Goal: Information Seeking & Learning: Learn about a topic

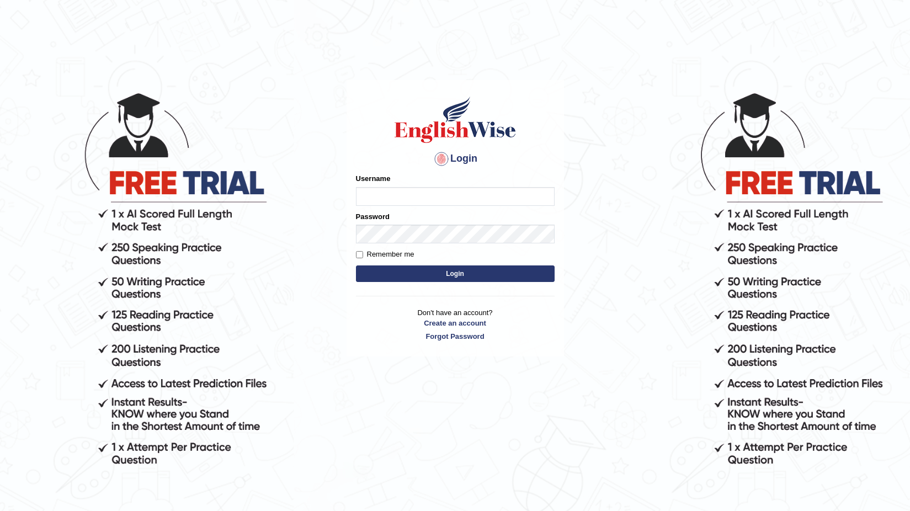
scroll to position [105, 0]
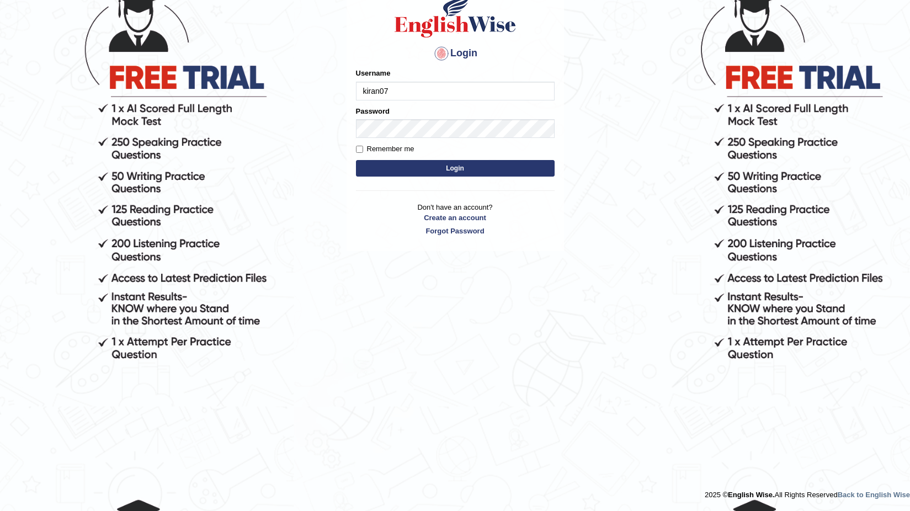
drag, startPoint x: 464, startPoint y: 190, endPoint x: 472, endPoint y: 141, distance: 49.7
click at [464, 190] on hr at bounding box center [455, 190] width 199 height 1
click at [473, 90] on input "kiran07" at bounding box center [455, 91] width 199 height 19
click at [467, 109] on form "Please fix the following errors: Username kiran07 Password Remember me Login" at bounding box center [455, 123] width 199 height 111
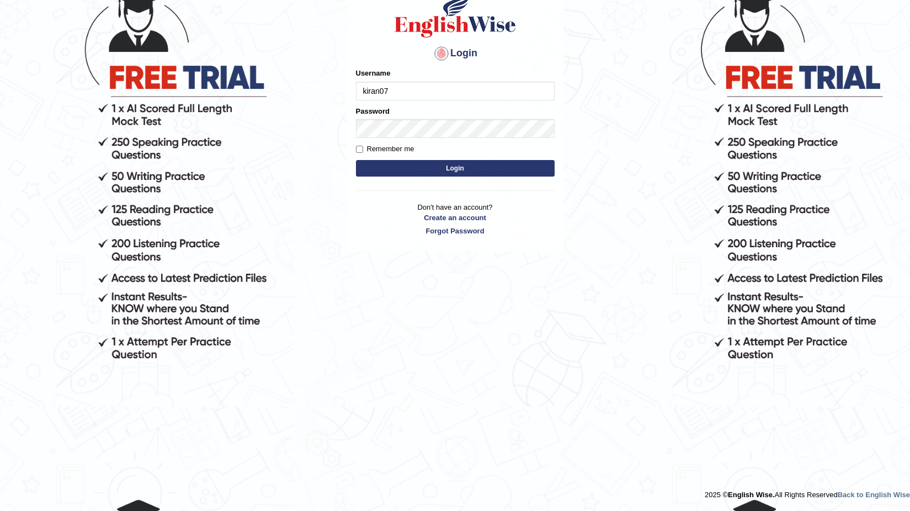
click at [472, 141] on form "Please fix the following errors: Username kiran07 Password Remember me Login" at bounding box center [455, 123] width 199 height 111
click at [399, 100] on input "kiran07" at bounding box center [455, 91] width 199 height 19
click at [397, 100] on input "kiran07" at bounding box center [455, 91] width 199 height 19
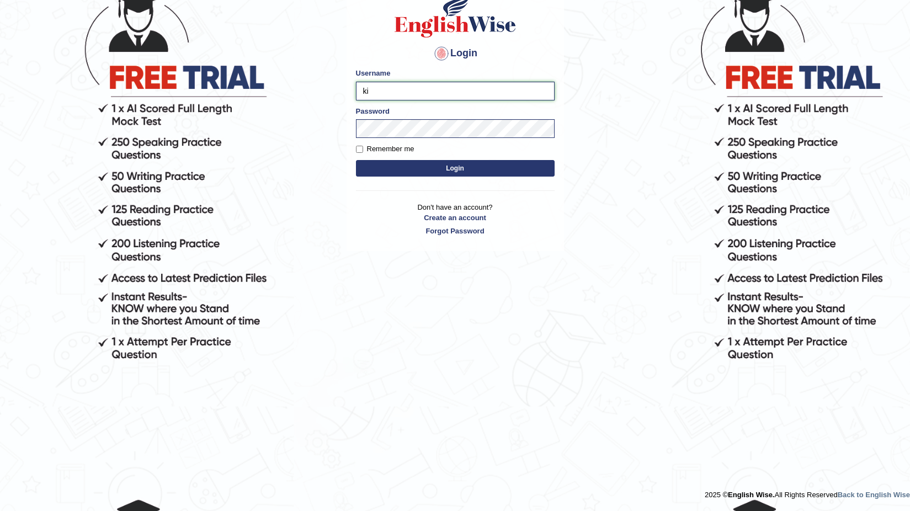
type input "k"
type input "talwinder123"
click at [376, 164] on button "Login" at bounding box center [455, 168] width 199 height 17
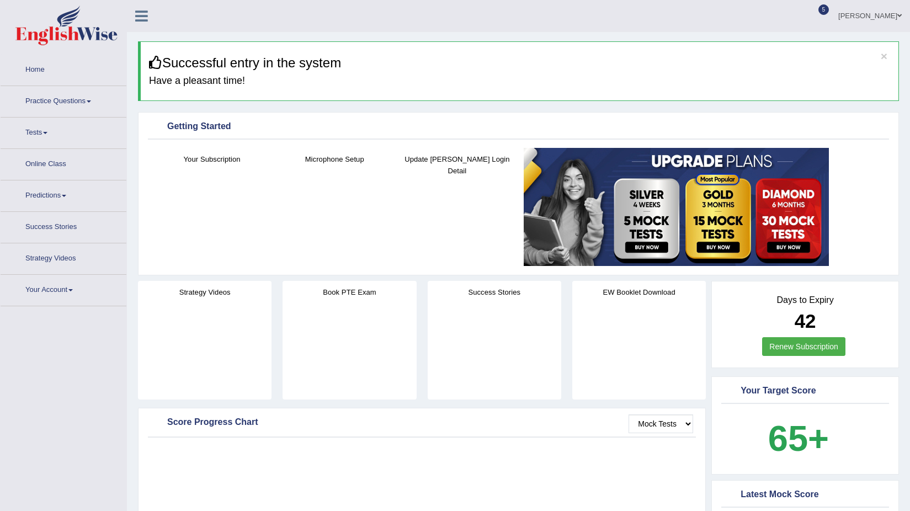
drag, startPoint x: 0, startPoint y: 0, endPoint x: 50, endPoint y: 147, distance: 155.6
click at [50, 147] on li "Tests Take Practice Sectional Test Take Mock Test History" at bounding box center [64, 132] width 126 height 31
click at [53, 133] on link "Tests" at bounding box center [64, 131] width 126 height 28
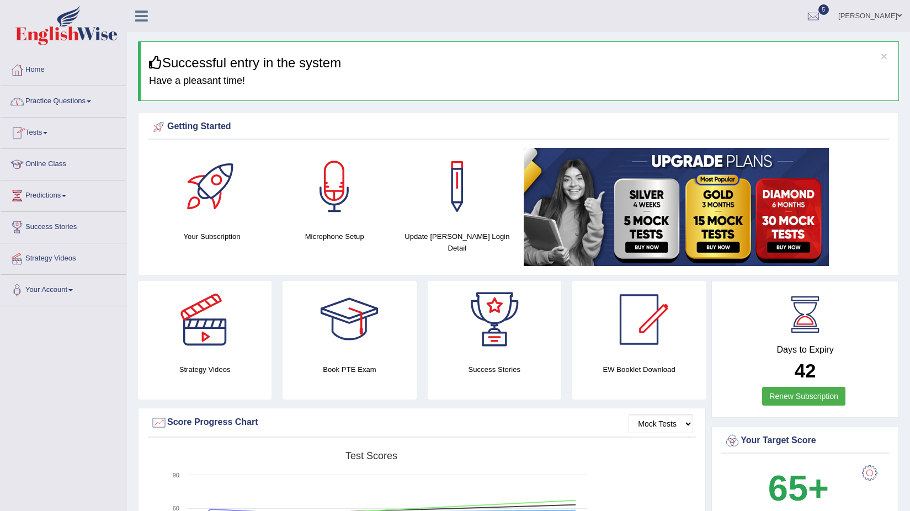
click at [55, 136] on link "Tests" at bounding box center [64, 131] width 126 height 28
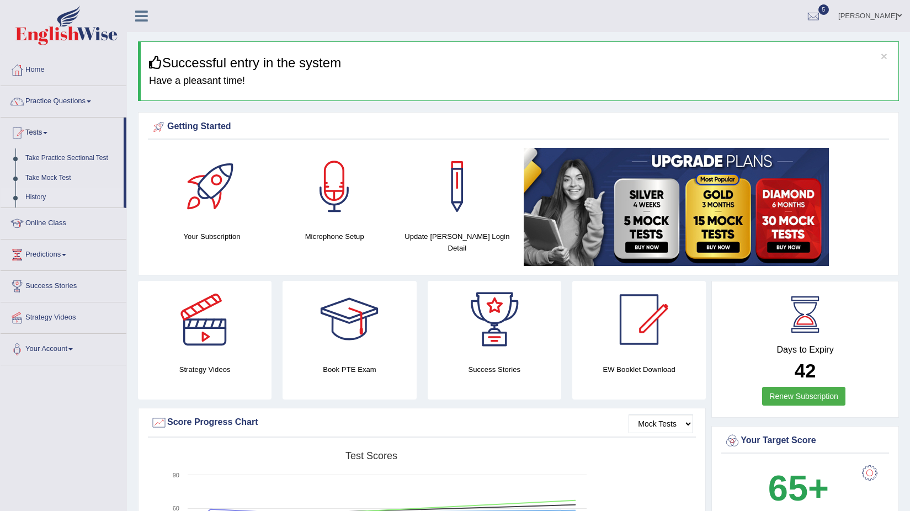
click at [31, 193] on link "History" at bounding box center [71, 198] width 103 height 20
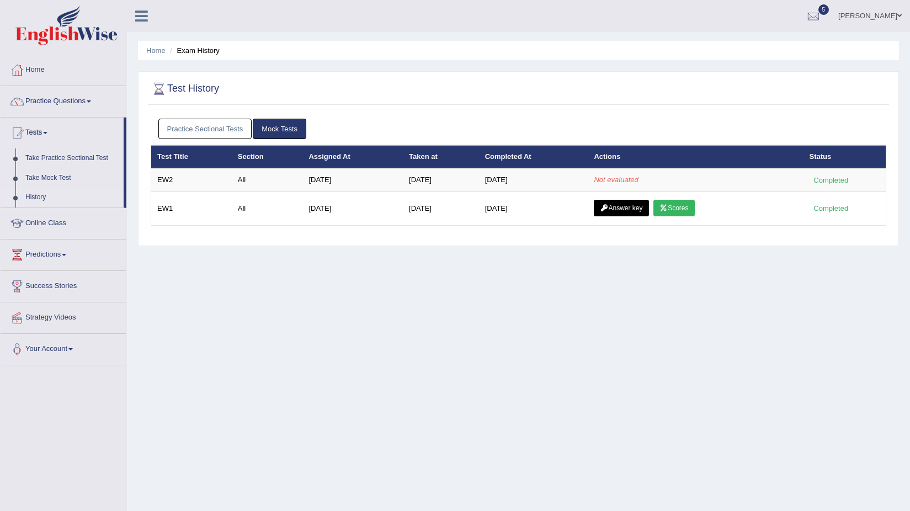
click at [54, 100] on link "Practice Questions" at bounding box center [64, 100] width 126 height 28
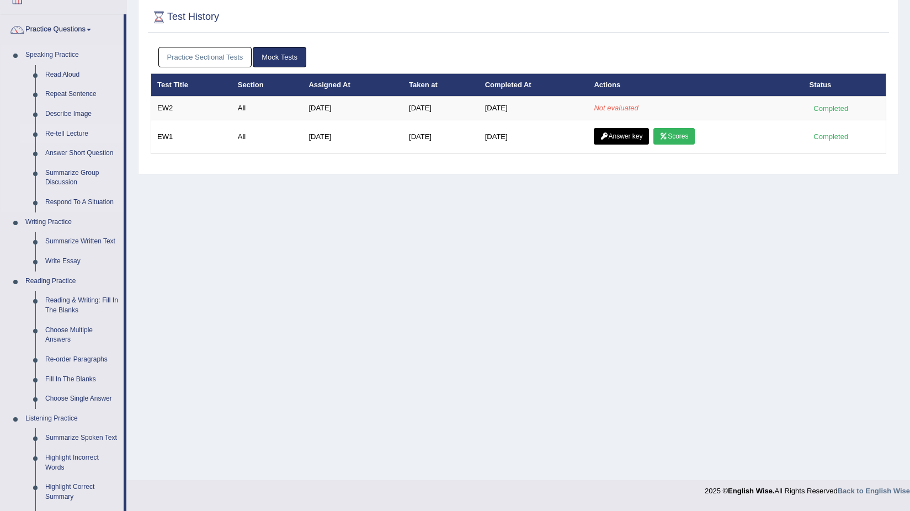
scroll to position [221, 0]
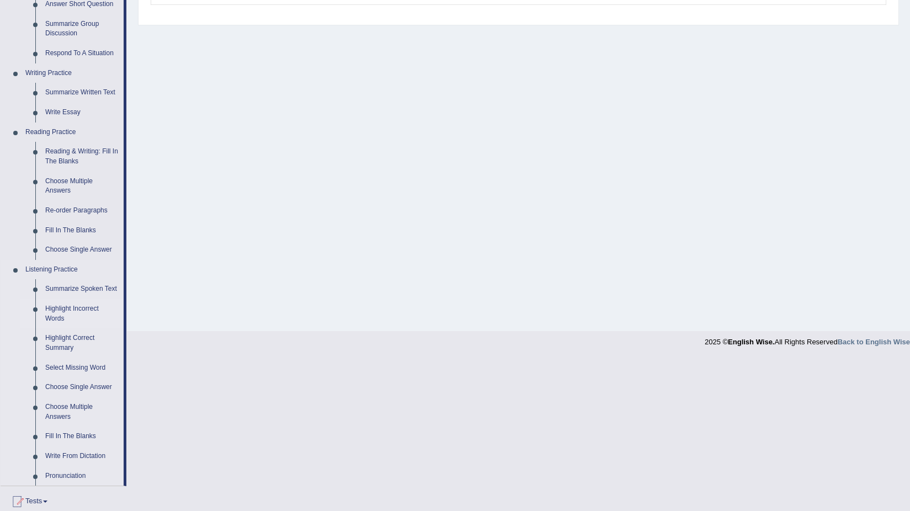
click at [68, 306] on link "Highlight Incorrect Words" at bounding box center [81, 313] width 83 height 29
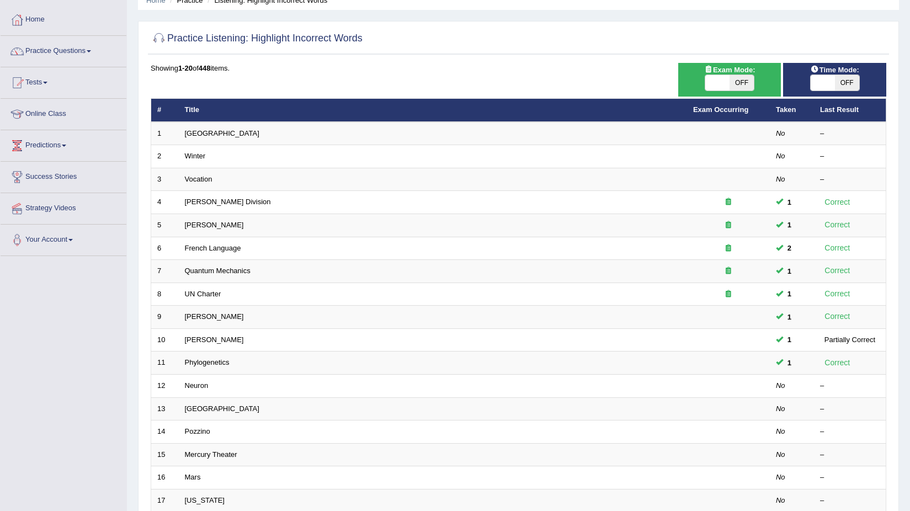
scroll to position [220, 0]
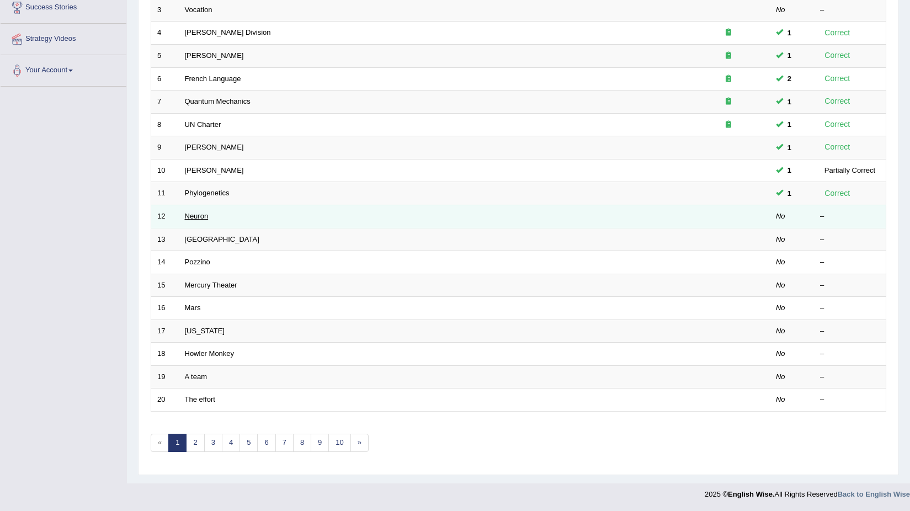
click at [193, 213] on link "Neuron" at bounding box center [197, 216] width 24 height 8
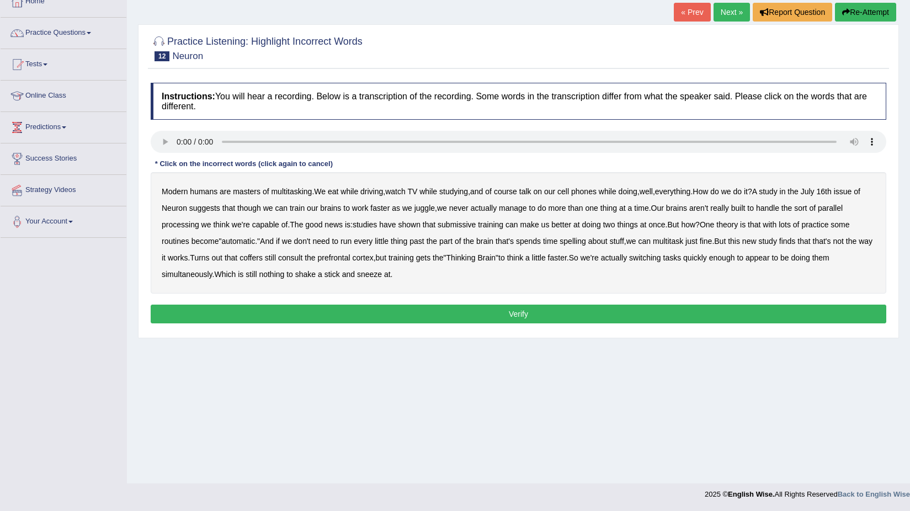
click at [253, 206] on b "though" at bounding box center [249, 208] width 24 height 9
click at [725, 209] on b "really" at bounding box center [719, 208] width 18 height 9
click at [445, 229] on div "Modern humans are masters of multitasking . We eat while driving , watch TV whi…" at bounding box center [518, 232] width 735 height 121
click at [453, 229] on div "Modern humans are masters of multitasking . We eat while driving , watch TV whi…" at bounding box center [518, 232] width 735 height 121
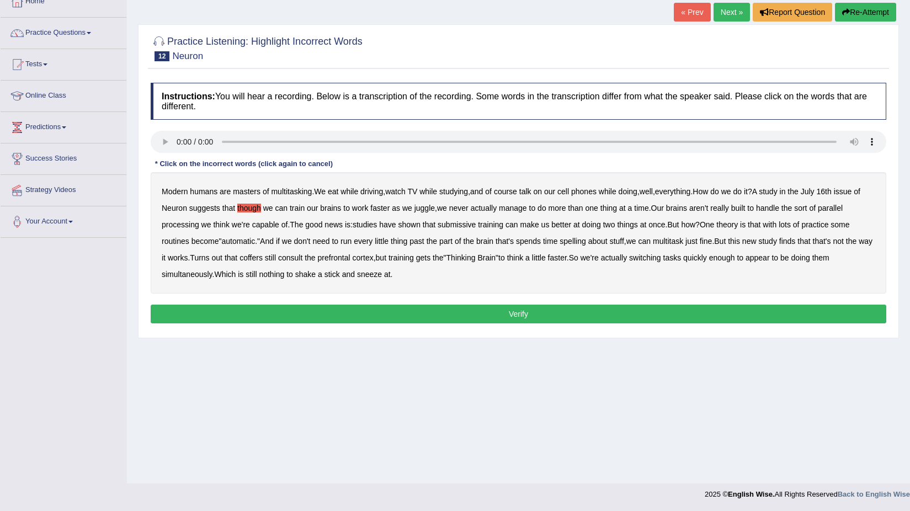
click at [453, 228] on b "submissive" at bounding box center [456, 224] width 38 height 9
click at [579, 243] on b "spelling" at bounding box center [572, 241] width 26 height 9
click at [263, 255] on b "coffers" at bounding box center [250, 257] width 23 height 9
click at [381, 311] on button "Verify" at bounding box center [518, 313] width 735 height 19
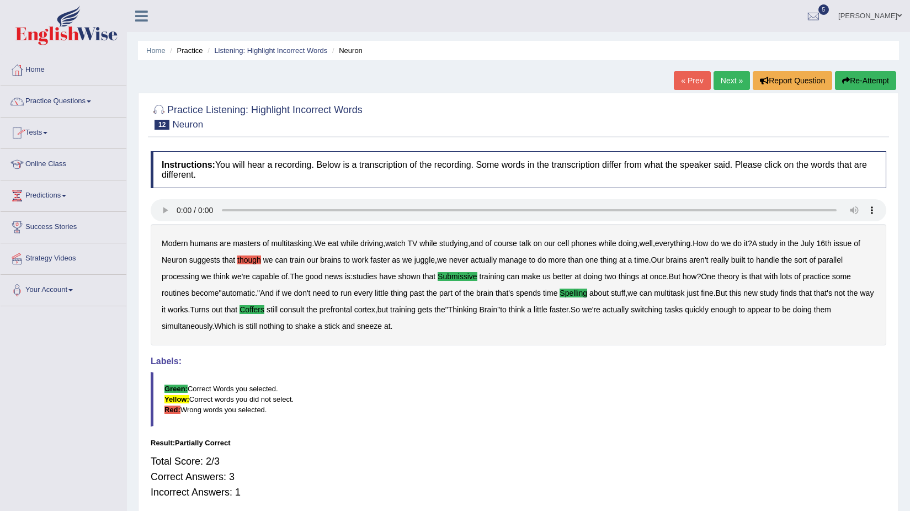
click at [40, 138] on link "Tests" at bounding box center [64, 131] width 126 height 28
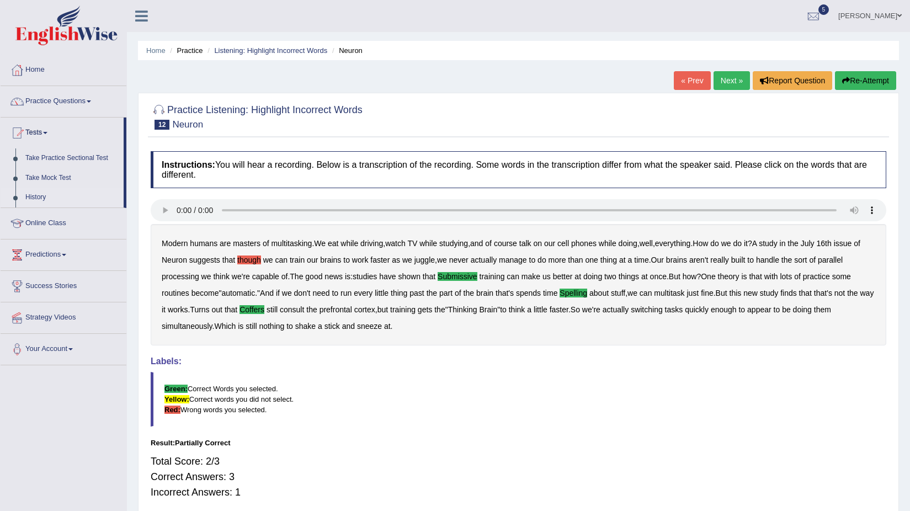
click at [43, 199] on link "History" at bounding box center [71, 198] width 103 height 20
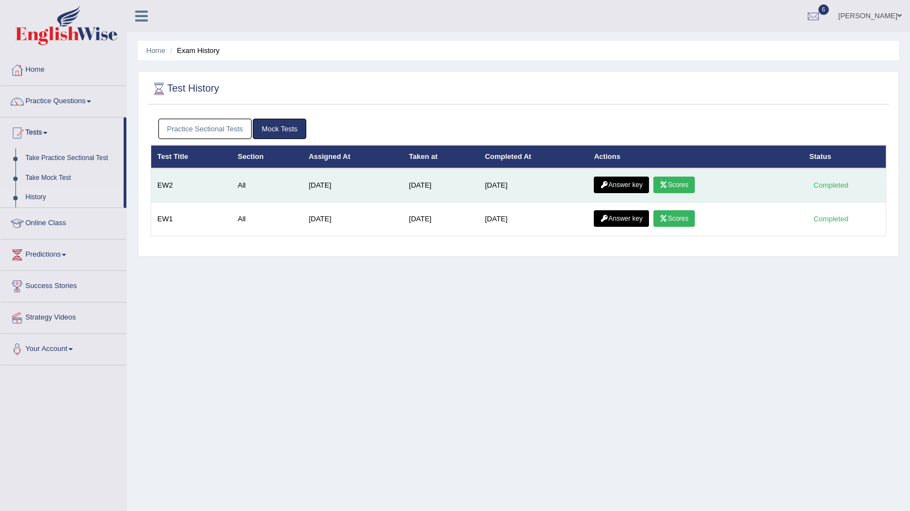
click at [678, 178] on link "Scores" at bounding box center [673, 185] width 41 height 17
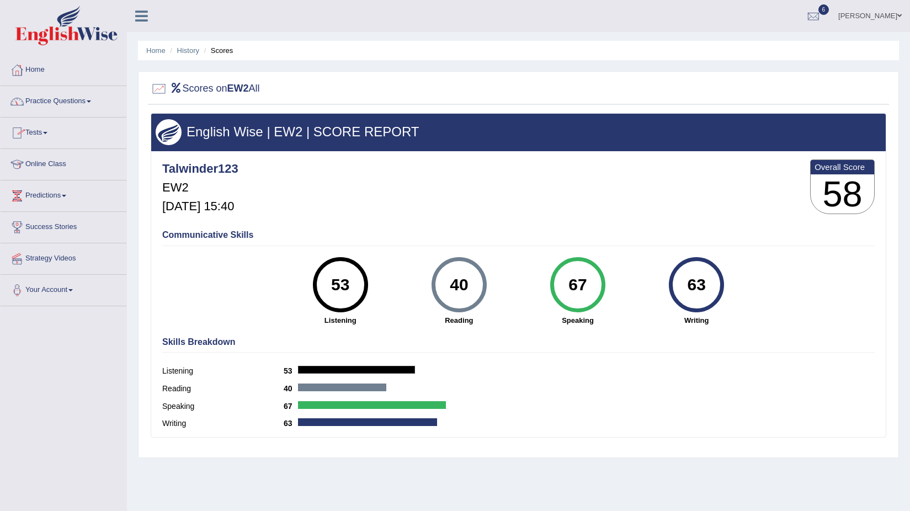
click at [180, 56] on ul "Home History Scores" at bounding box center [518, 50] width 761 height 19
click at [188, 46] on link "History" at bounding box center [188, 50] width 22 height 8
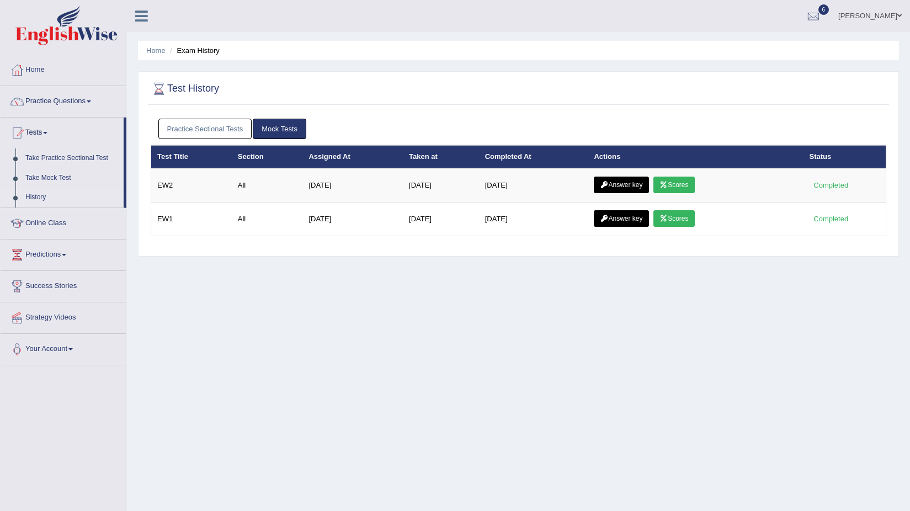
click at [622, 175] on td "Answer key Scores" at bounding box center [694, 185] width 215 height 34
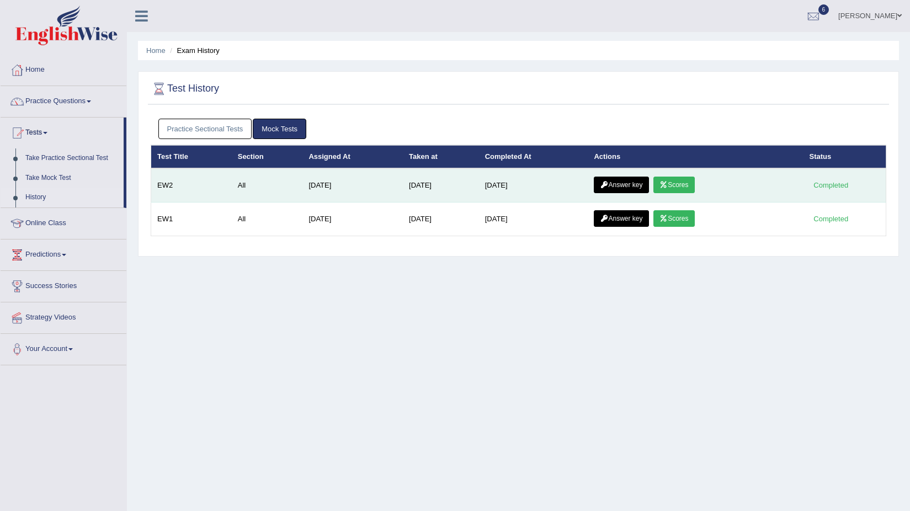
click at [625, 180] on link "Answer key" at bounding box center [621, 185] width 55 height 17
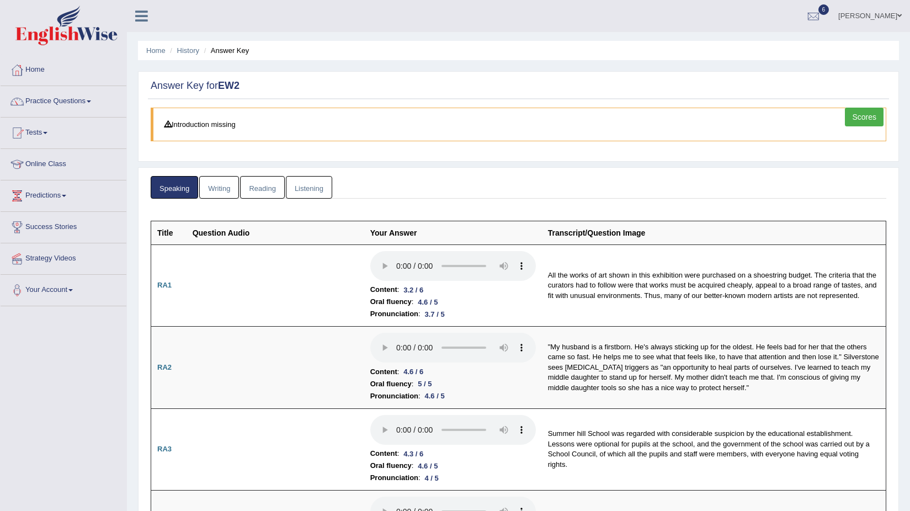
click at [216, 185] on link "Writing" at bounding box center [219, 187] width 40 height 23
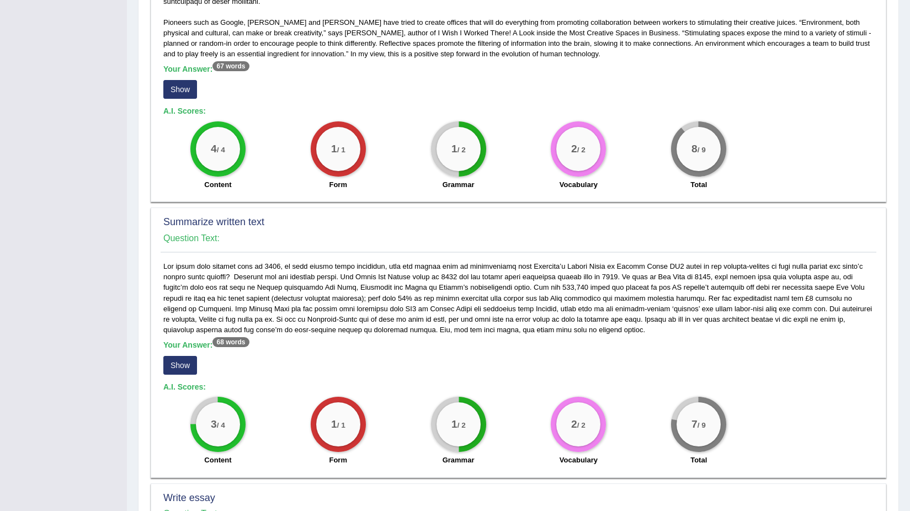
scroll to position [386, 0]
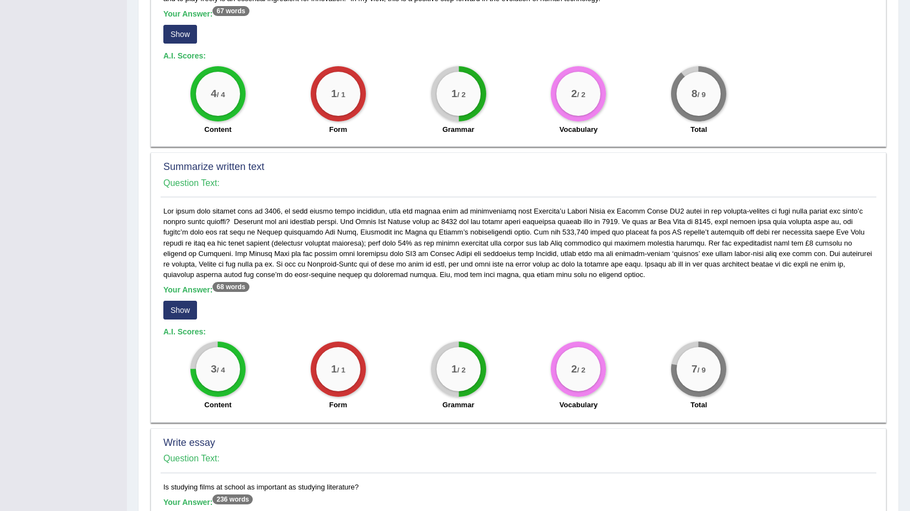
click at [178, 310] on button "Show" at bounding box center [180, 310] width 34 height 19
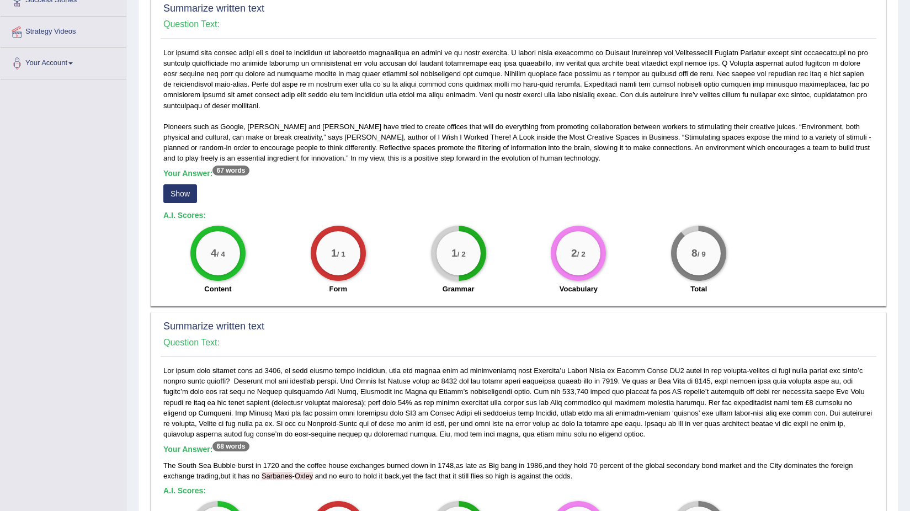
scroll to position [221, 0]
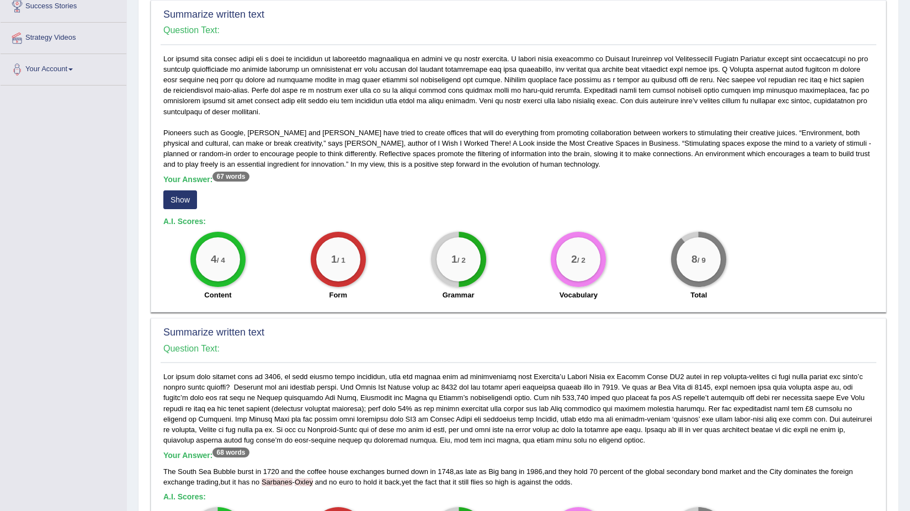
click at [191, 197] on button "Show" at bounding box center [180, 199] width 34 height 19
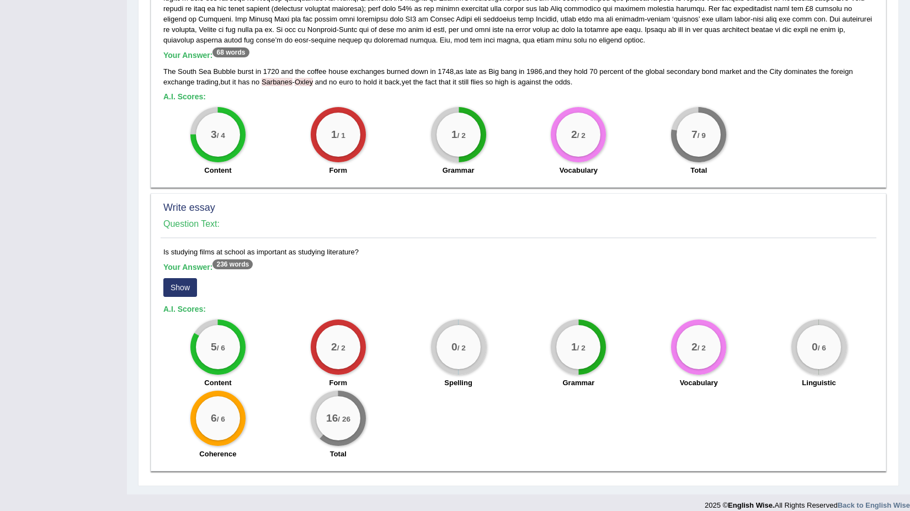
scroll to position [631, 0]
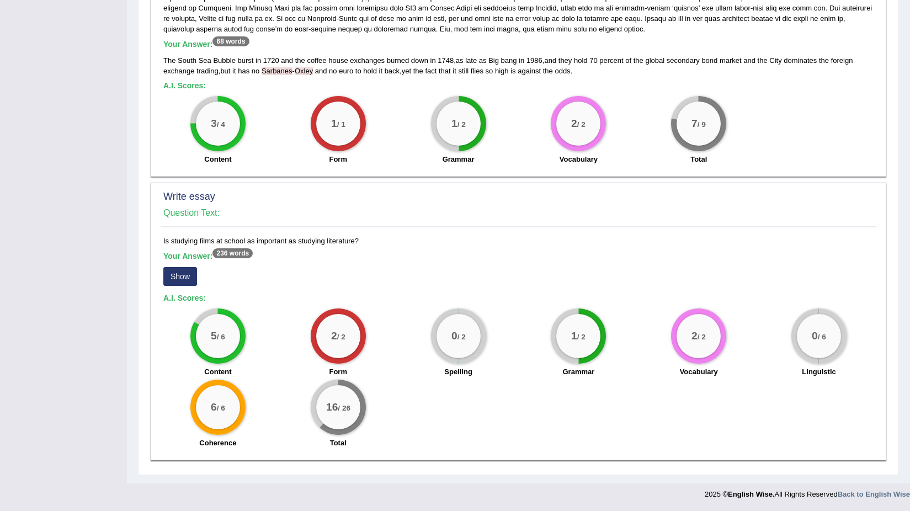
click at [190, 280] on button "Show" at bounding box center [180, 276] width 34 height 19
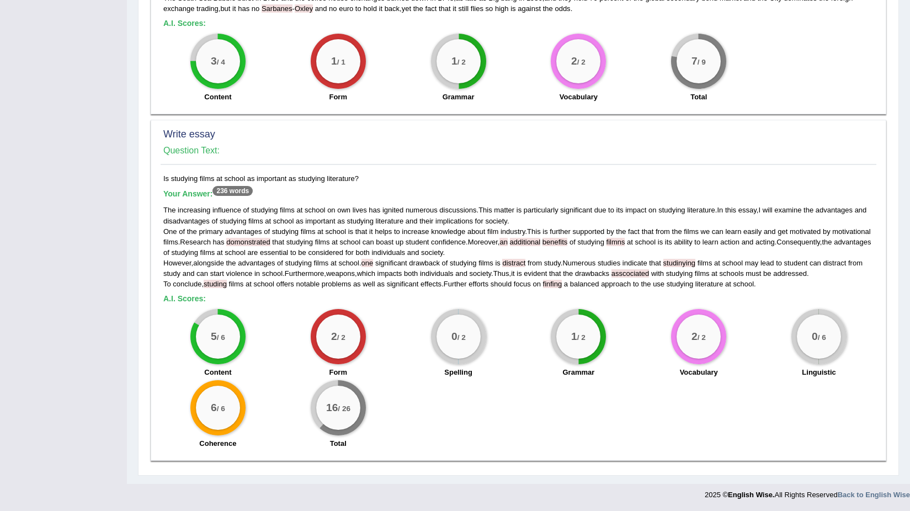
scroll to position [694, 0]
drag, startPoint x: 432, startPoint y: 349, endPoint x: 514, endPoint y: 340, distance: 82.7
click at [509, 368] on div "0 / 2 Spelling" at bounding box center [458, 343] width 120 height 71
click at [503, 336] on div "0 / 2 Spelling" at bounding box center [458, 343] width 120 height 71
click at [516, 395] on div "5 / 6 Content 2 / 2 Form 0 / 2 Spelling 1 / 2 Grammar 2 / 2 Vocabulary 0 / 6 Li…" at bounding box center [518, 379] width 721 height 142
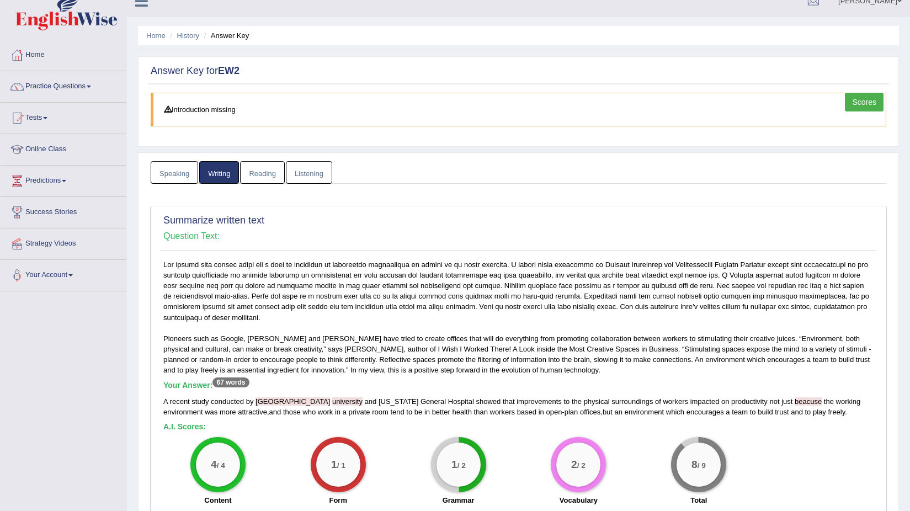
scroll to position [0, 0]
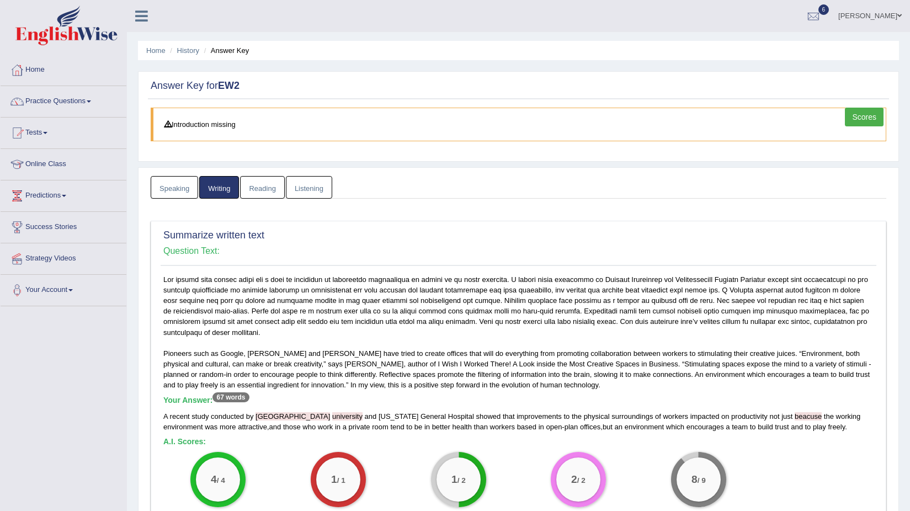
click at [261, 189] on link "Reading" at bounding box center [262, 187] width 44 height 23
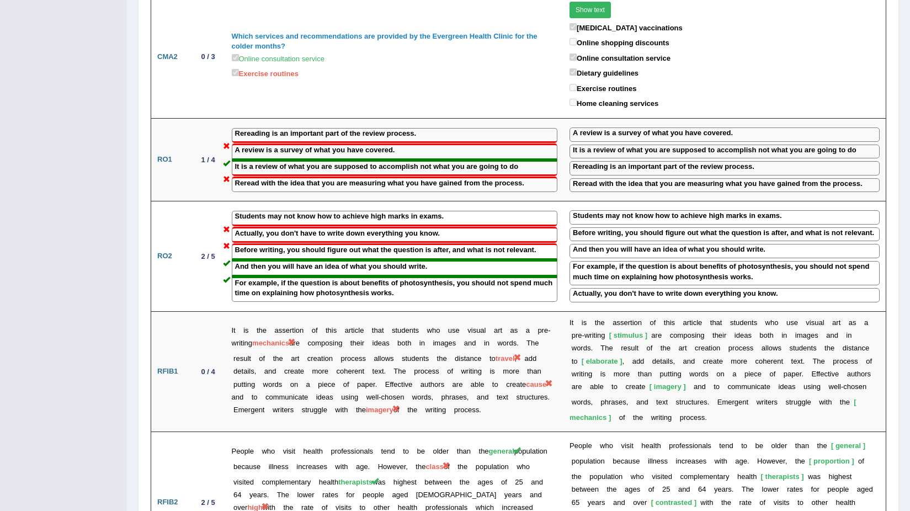
scroll to position [1112, 0]
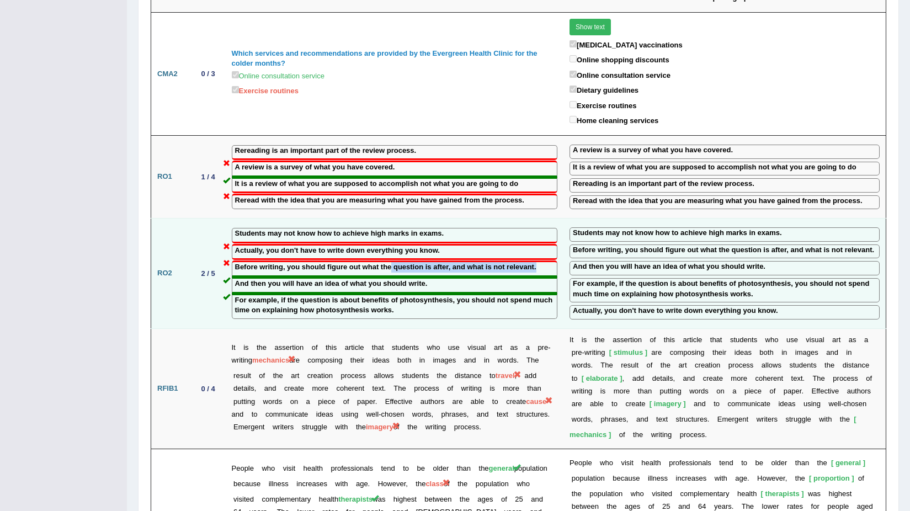
drag, startPoint x: 392, startPoint y: 274, endPoint x: 390, endPoint y: 268, distance: 6.3
click at [390, 268] on div "Before writing, you should figure out what the question is after, and what is n…" at bounding box center [395, 268] width 326 height 17
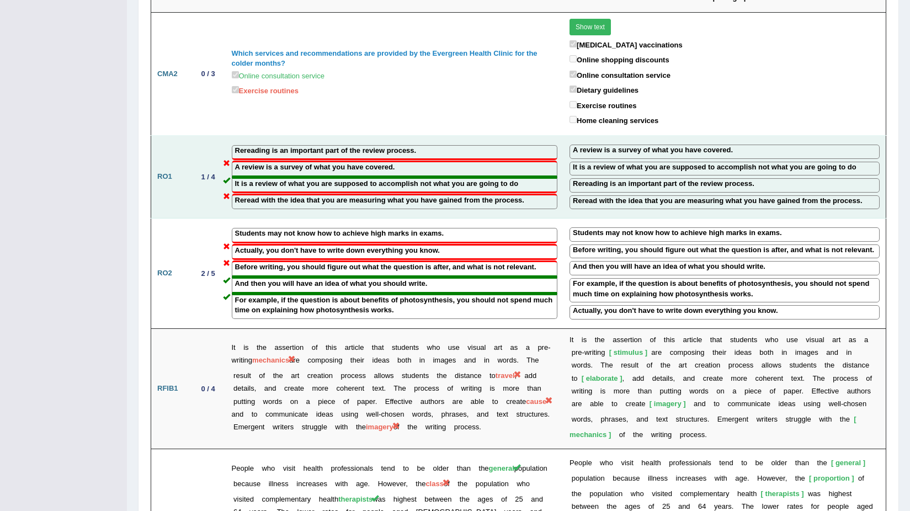
click at [441, 205] on label "Reread with the idea that you are measuring what you have gained from the proce…" at bounding box center [379, 200] width 289 height 10
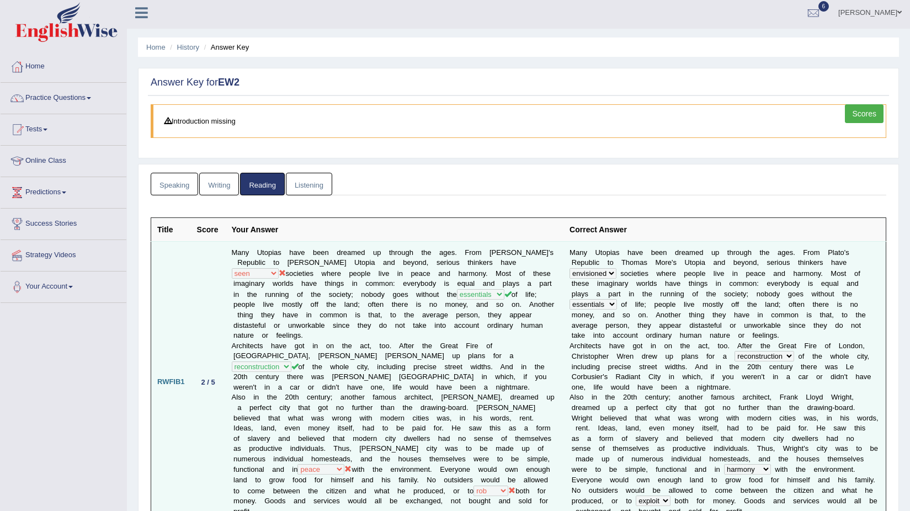
scroll to position [0, 0]
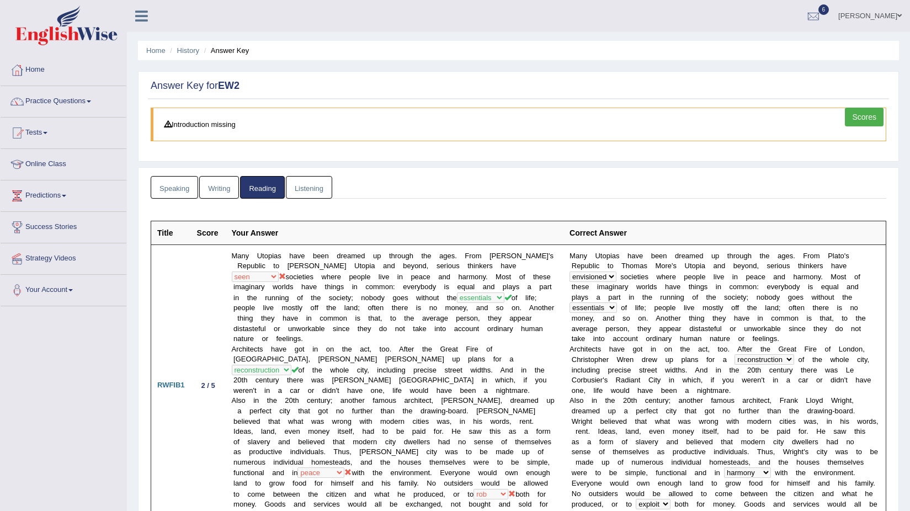
click at [297, 180] on link "Listening" at bounding box center [309, 187] width 46 height 23
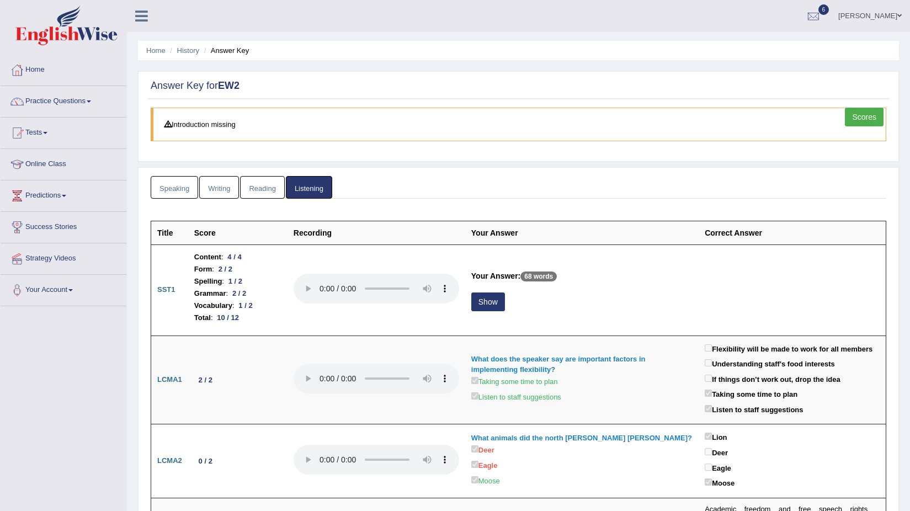
click at [263, 181] on link "Reading" at bounding box center [262, 187] width 44 height 23
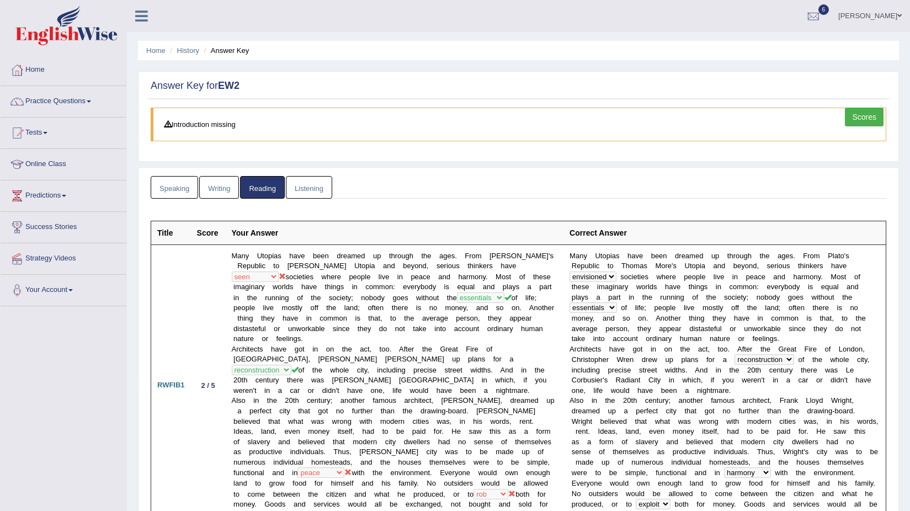
click at [224, 178] on link "Writing" at bounding box center [219, 187] width 40 height 23
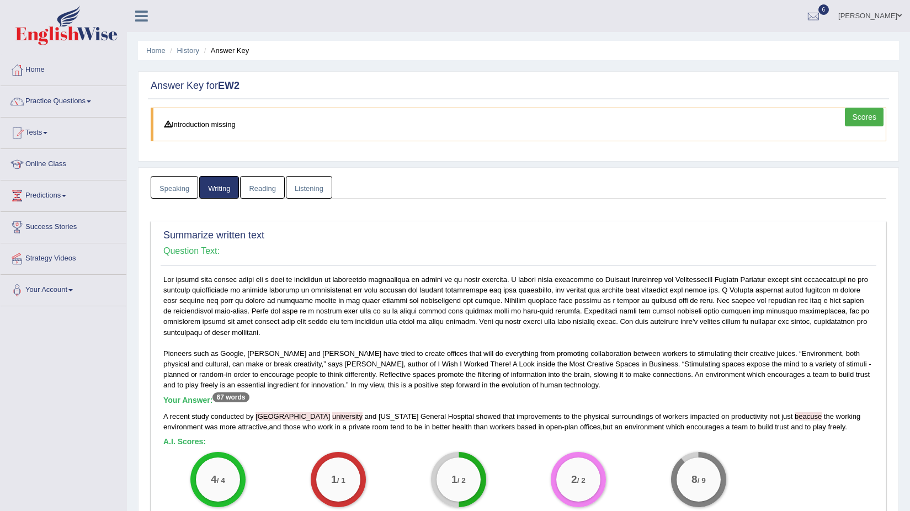
click at [169, 195] on link "Speaking" at bounding box center [174, 187] width 47 height 23
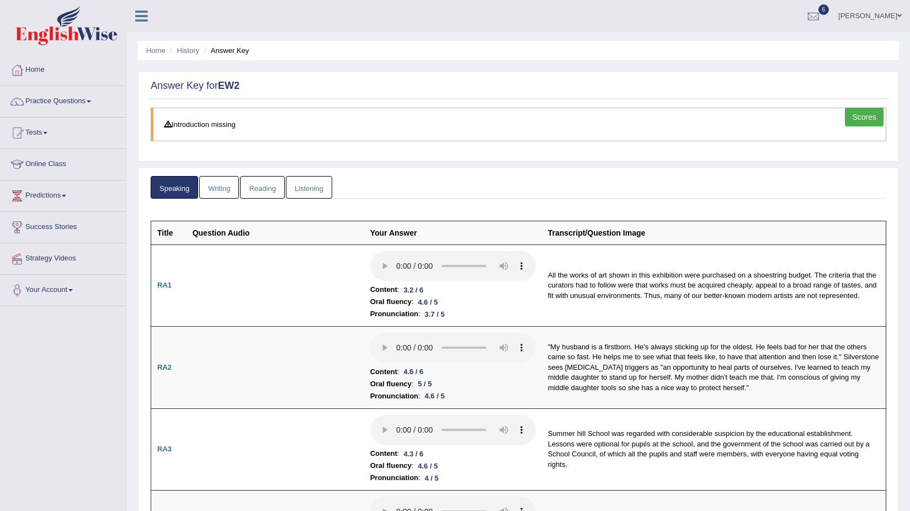
click at [200, 52] on ul "Home History Answer Key" at bounding box center [518, 50] width 761 height 19
click at [196, 47] on link "History" at bounding box center [188, 50] width 22 height 8
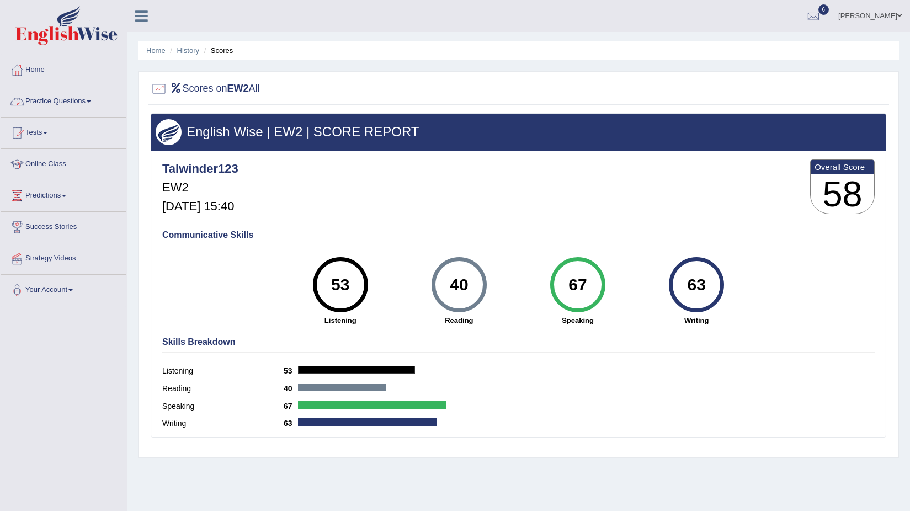
click at [44, 103] on link "Practice Questions" at bounding box center [64, 100] width 126 height 28
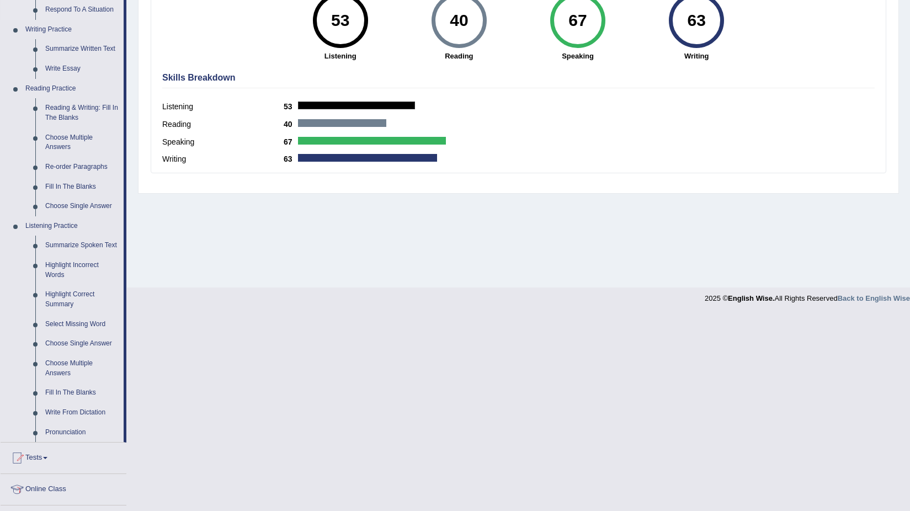
scroll to position [276, 0]
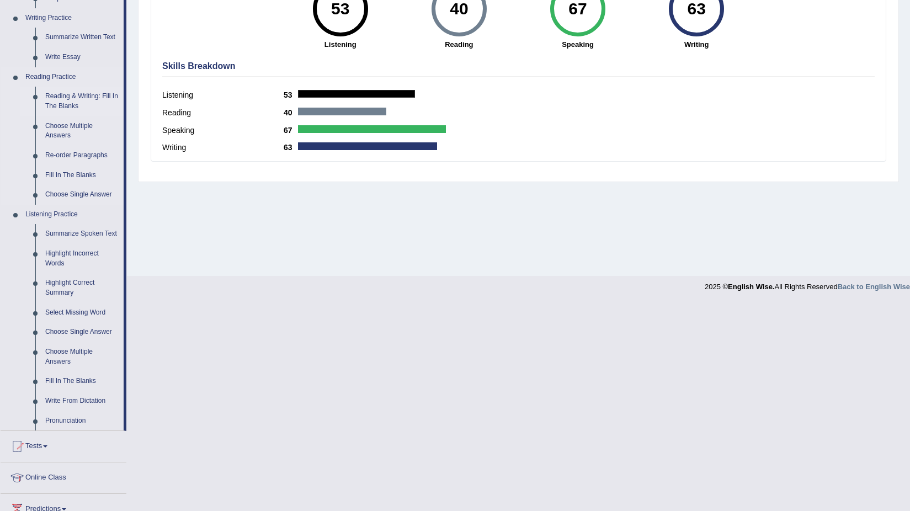
click at [78, 94] on link "Reading & Writing: Fill In The Blanks" at bounding box center [81, 101] width 83 height 29
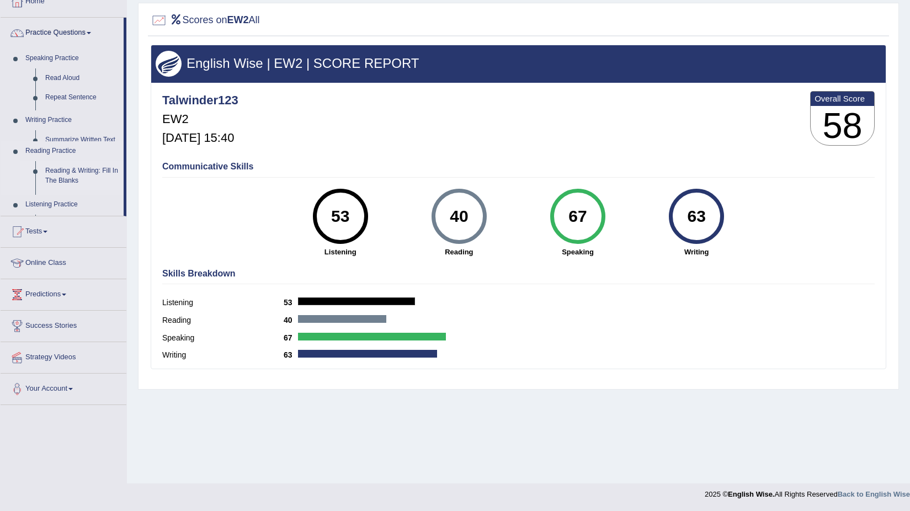
scroll to position [68, 0]
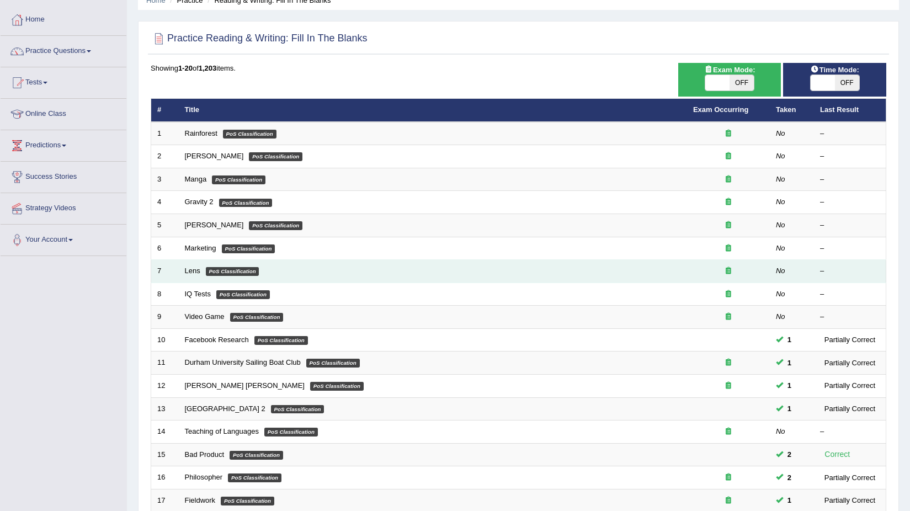
scroll to position [220, 0]
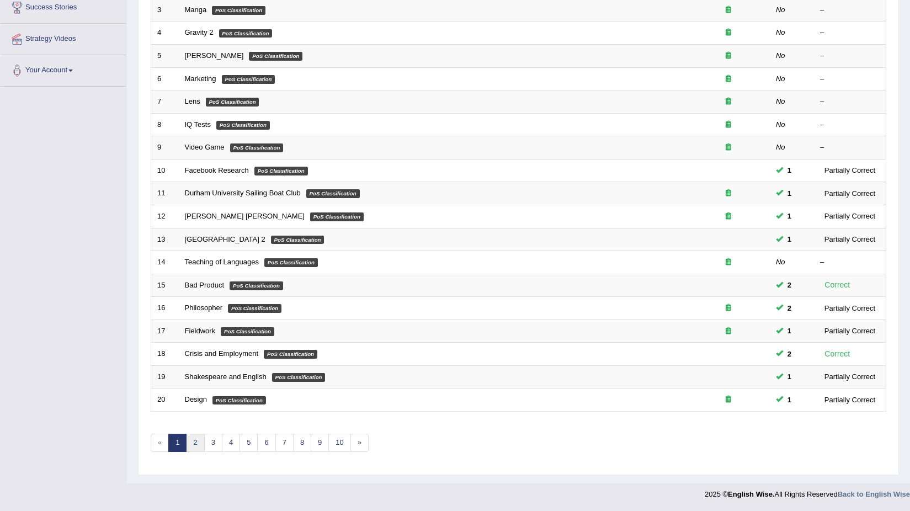
click at [199, 450] on link "2" at bounding box center [195, 443] width 18 height 18
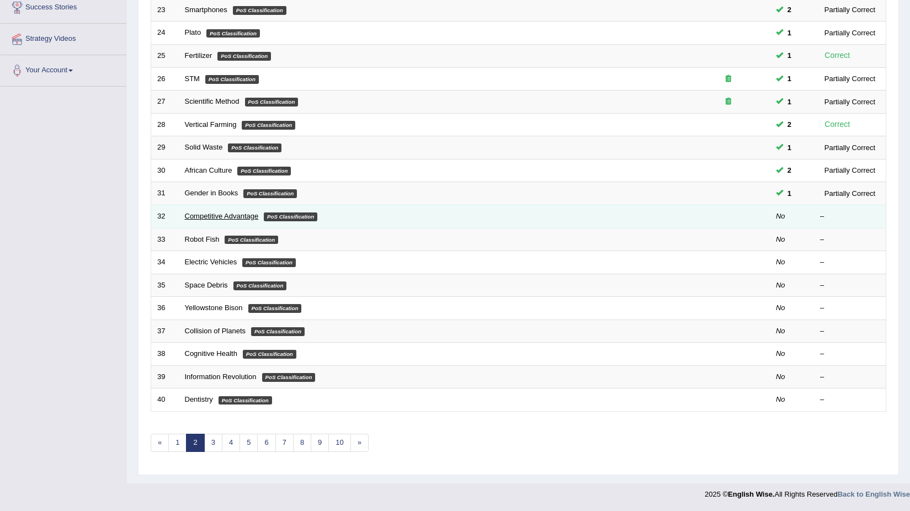
click at [226, 220] on link "Competitive Advantage" at bounding box center [222, 216] width 74 height 8
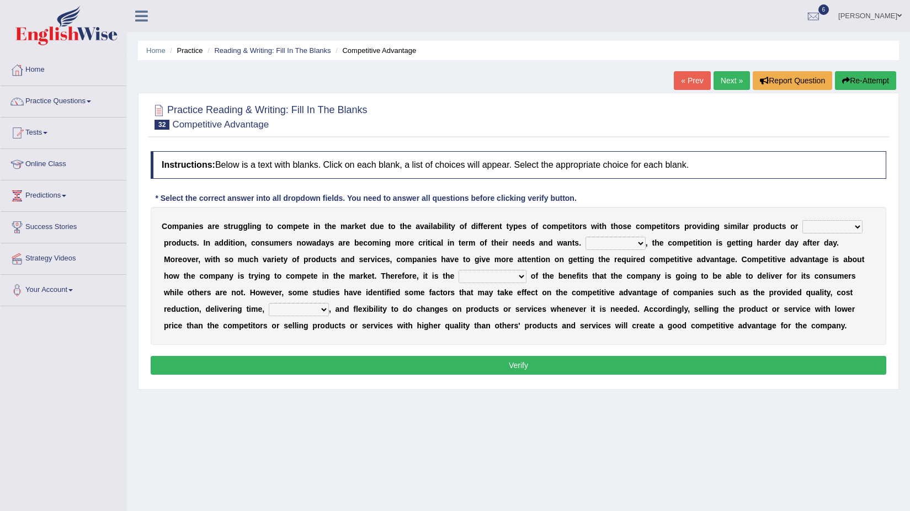
click at [830, 223] on select "constitution restitution substitution institution" at bounding box center [832, 226] width 60 height 13
select select "substitution"
click at [802, 220] on select "constitution restitution substitution institution" at bounding box center [832, 226] width 60 height 13
click at [611, 242] on select "However Instead Additionally Therefore" at bounding box center [615, 243] width 60 height 13
click at [585, 237] on select "However Instead Additionally Therefore" at bounding box center [615, 243] width 60 height 13
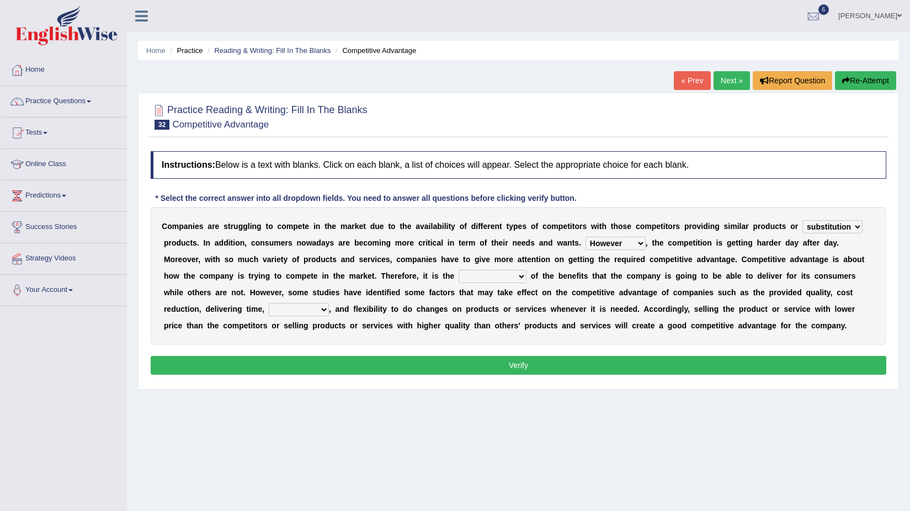
click at [630, 247] on select "However Instead Additionally Therefore" at bounding box center [615, 243] width 60 height 13
select select "Instead"
click at [585, 237] on select "However Instead Additionally Therefore" at bounding box center [615, 243] width 60 height 13
click at [497, 271] on select "dissemination ordination determination incarnation" at bounding box center [492, 276] width 68 height 13
select select "determination"
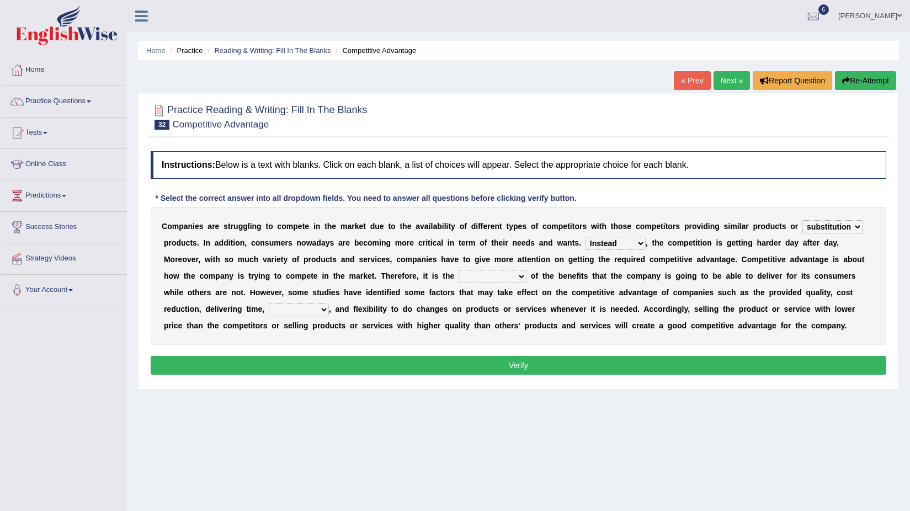
click at [458, 270] on select "dissemination ordination determination incarnation" at bounding box center [492, 276] width 68 height 13
click at [278, 311] on select "captivation aggregation deprivation innovation" at bounding box center [299, 309] width 60 height 13
select select "innovation"
click at [269, 303] on select "captivation aggregation deprivation innovation" at bounding box center [299, 309] width 60 height 13
click at [300, 363] on button "Verify" at bounding box center [518, 365] width 735 height 19
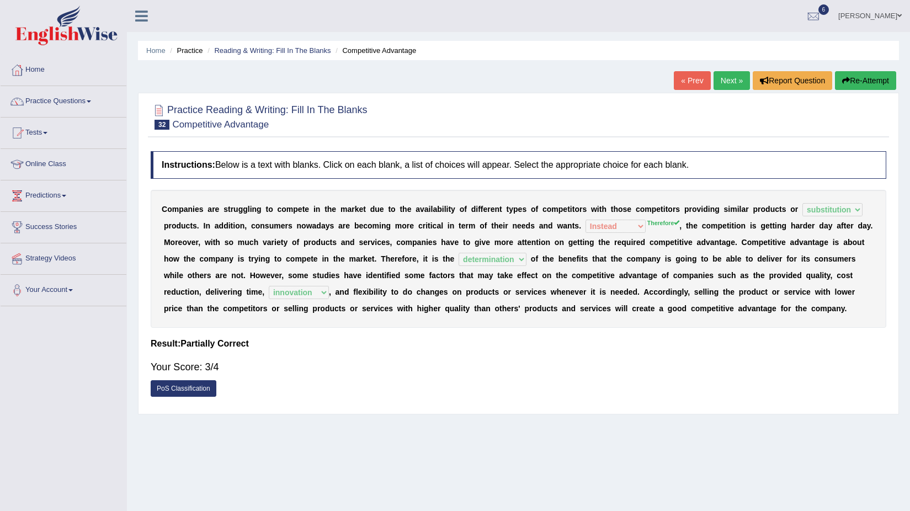
click at [727, 77] on link "Next »" at bounding box center [731, 80] width 36 height 19
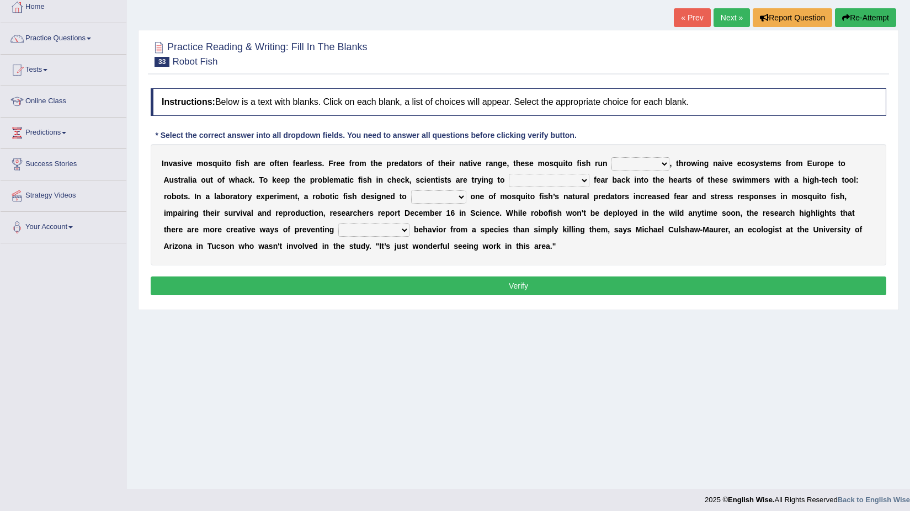
click at [624, 162] on select "occupant flippant rampant concordant" at bounding box center [640, 163] width 58 height 13
select select "occupant"
click at [611, 157] on select "occupant flippant rampant concordant" at bounding box center [640, 163] width 58 height 13
click at [532, 180] on select "accept spike strike drake" at bounding box center [549, 180] width 81 height 13
select select "accept"
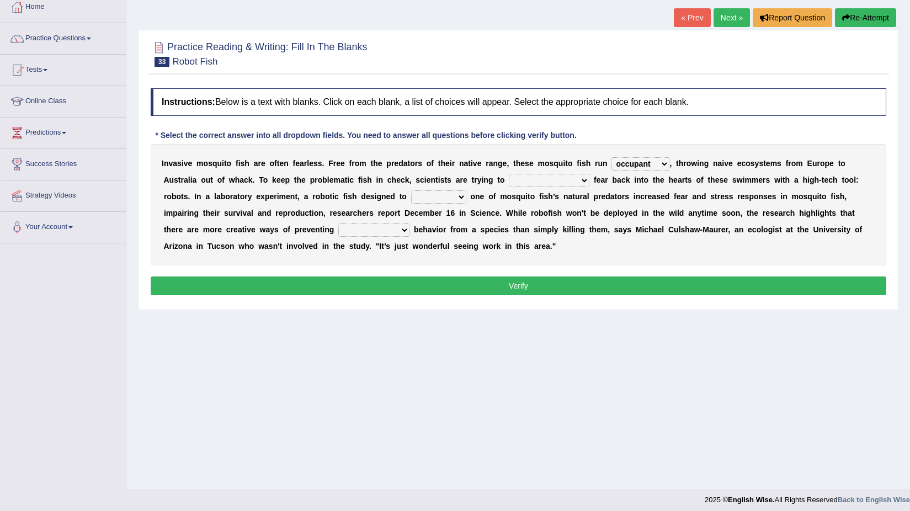
click at [509, 174] on select "accept spike strike drake" at bounding box center [549, 180] width 81 height 13
click at [411, 198] on select "bequest mimic battle conquest" at bounding box center [438, 196] width 55 height 13
select select "bequest"
click at [411, 190] on select "bequest mimic battle conquest" at bounding box center [438, 196] width 55 height 13
click at [338, 231] on select "unprivileged unprecedented uncharted unwanted" at bounding box center [373, 229] width 71 height 13
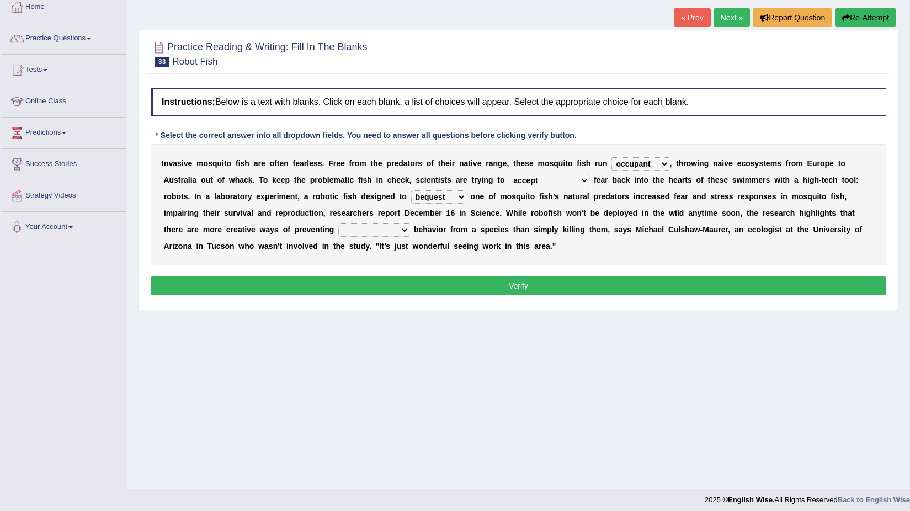
select select "unprivileged"
click at [338, 223] on select "unprivileged unprecedented uncharted unwanted" at bounding box center [373, 229] width 71 height 13
click at [312, 284] on button "Verify" at bounding box center [518, 285] width 735 height 19
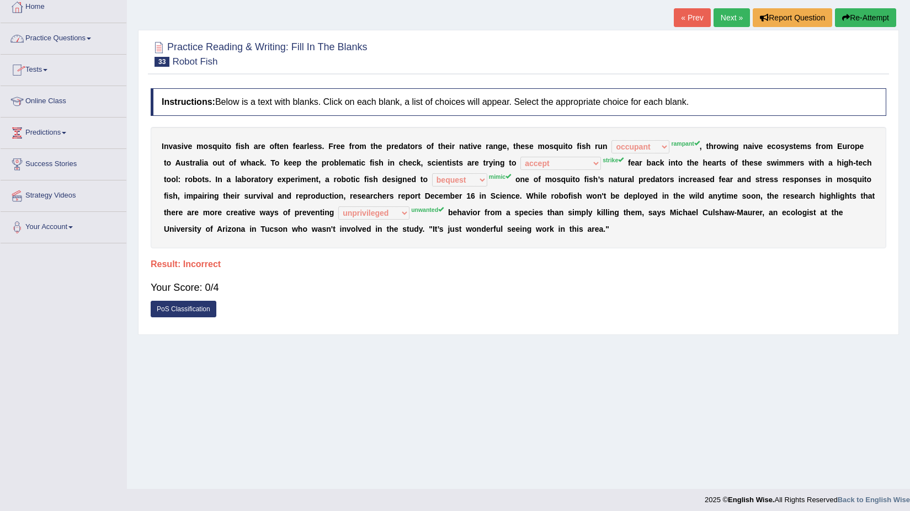
click at [52, 36] on link "Practice Questions" at bounding box center [64, 37] width 126 height 28
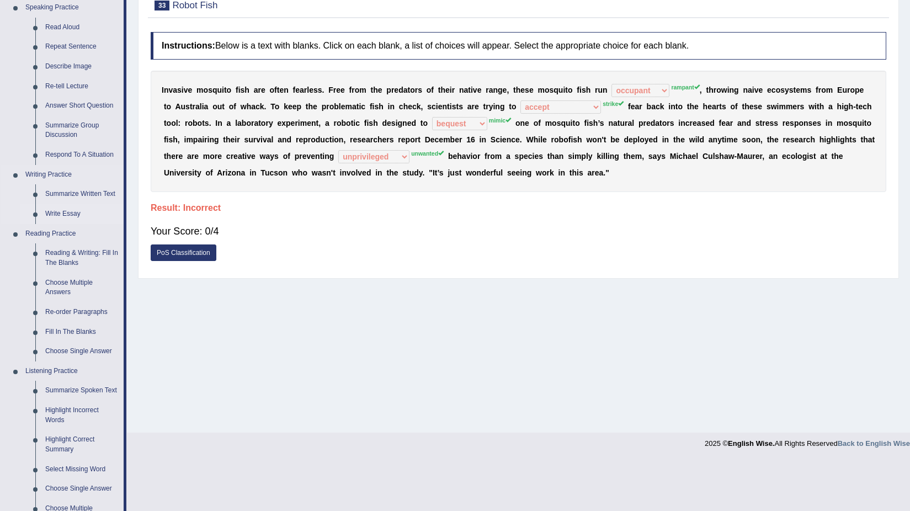
scroll to position [173, 0]
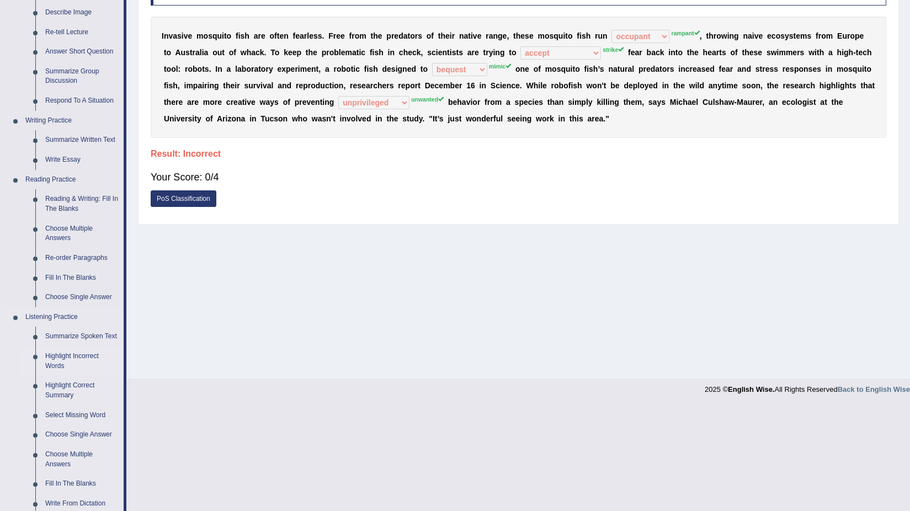
click at [71, 359] on link "Highlight Incorrect Words" at bounding box center [81, 360] width 83 height 29
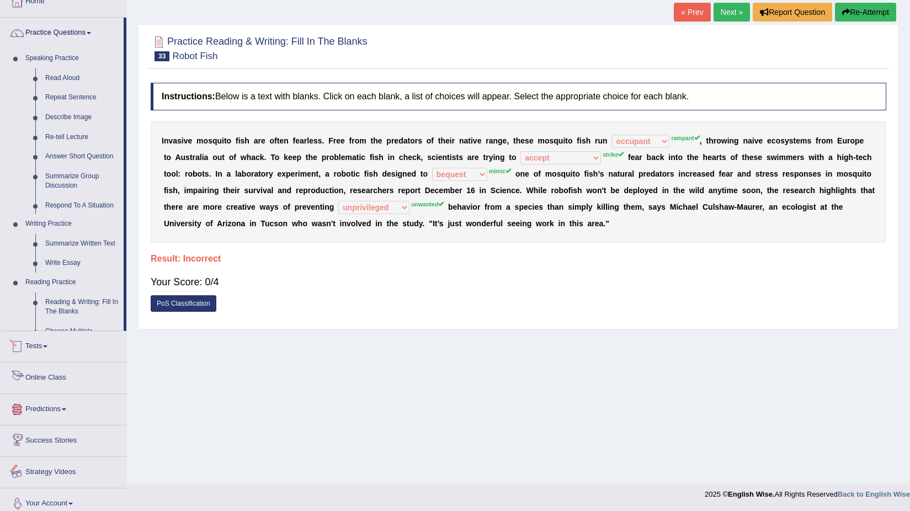
scroll to position [72, 0]
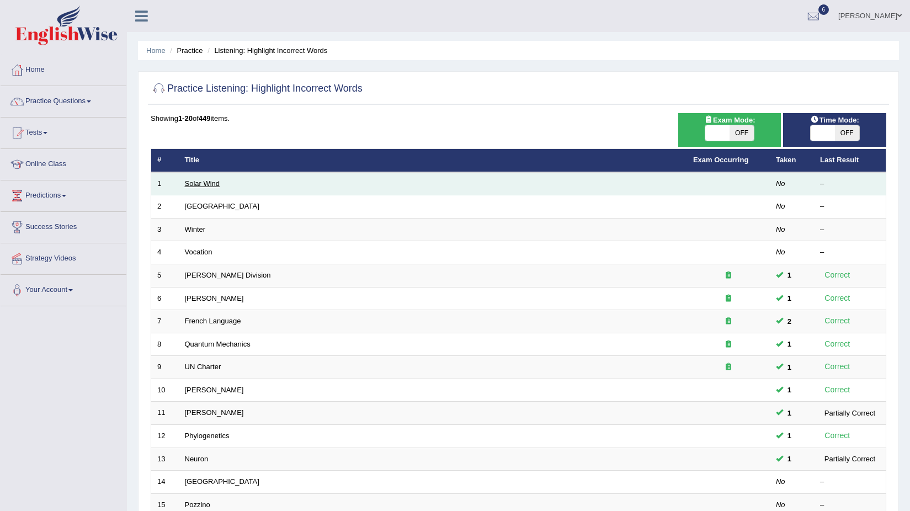
click at [214, 186] on link "Solar Wind" at bounding box center [202, 183] width 35 height 8
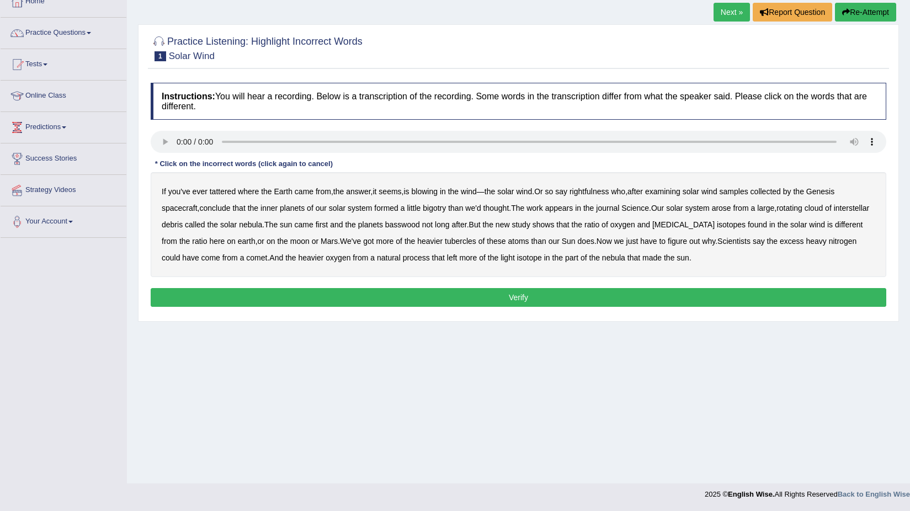
click at [227, 192] on b "tattered" at bounding box center [223, 191] width 26 height 9
click at [598, 189] on b "rightfulness" at bounding box center [589, 191] width 40 height 9
click at [434, 210] on b "bigotry" at bounding box center [434, 208] width 23 height 9
click at [420, 224] on b "basswood" at bounding box center [402, 224] width 35 height 9
click at [712, 221] on div "If you've ever tattered where the Earth came from , the answer , it seems , is …" at bounding box center [518, 224] width 735 height 105
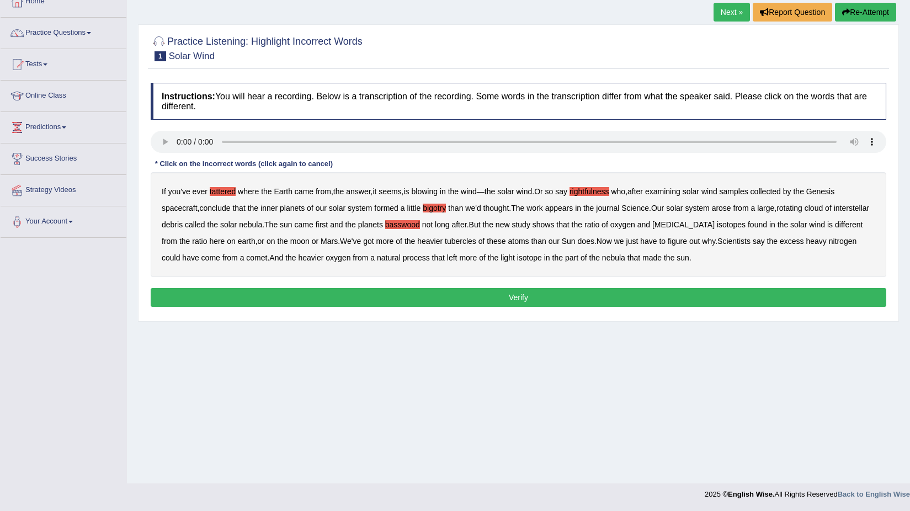
click at [709, 221] on b "biotin" at bounding box center [683, 224] width 62 height 9
click at [459, 240] on b "tubercles" at bounding box center [460, 241] width 31 height 9
click at [531, 294] on button "Verify" at bounding box center [518, 297] width 735 height 19
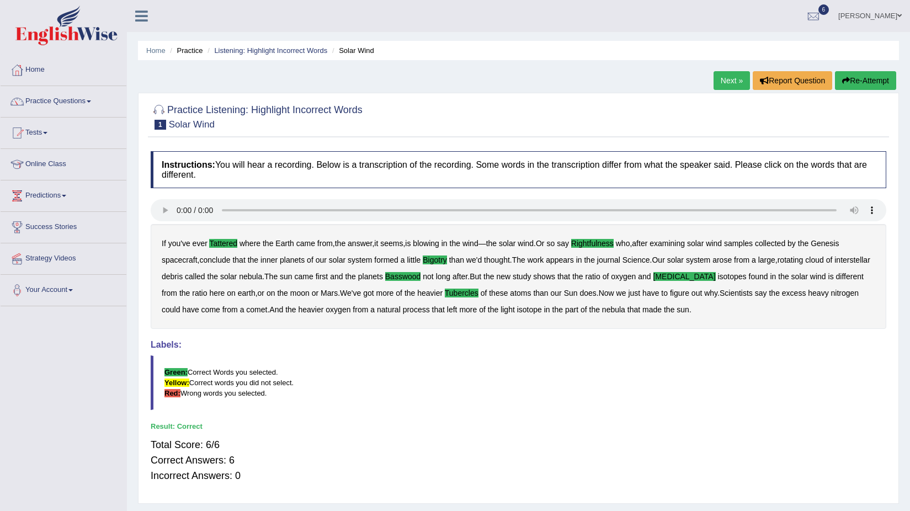
click at [730, 73] on link "Next »" at bounding box center [731, 80] width 36 height 19
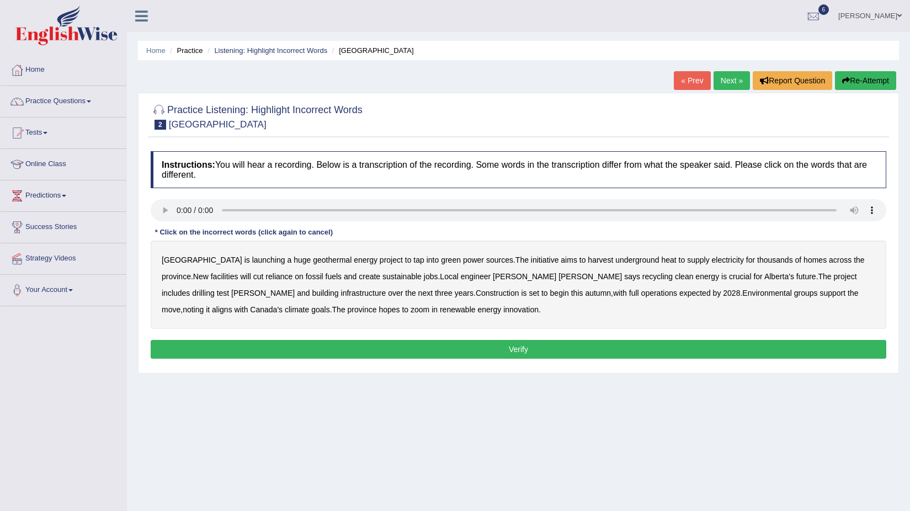
click at [587, 263] on b "harvest" at bounding box center [599, 259] width 25 height 9
click at [642, 279] on b "recycling" at bounding box center [657, 276] width 30 height 9
click at [819, 292] on b "support" at bounding box center [832, 292] width 26 height 9
click at [410, 305] on b "zoom" at bounding box center [419, 309] width 19 height 9
click at [252, 340] on button "Verify" at bounding box center [518, 349] width 735 height 19
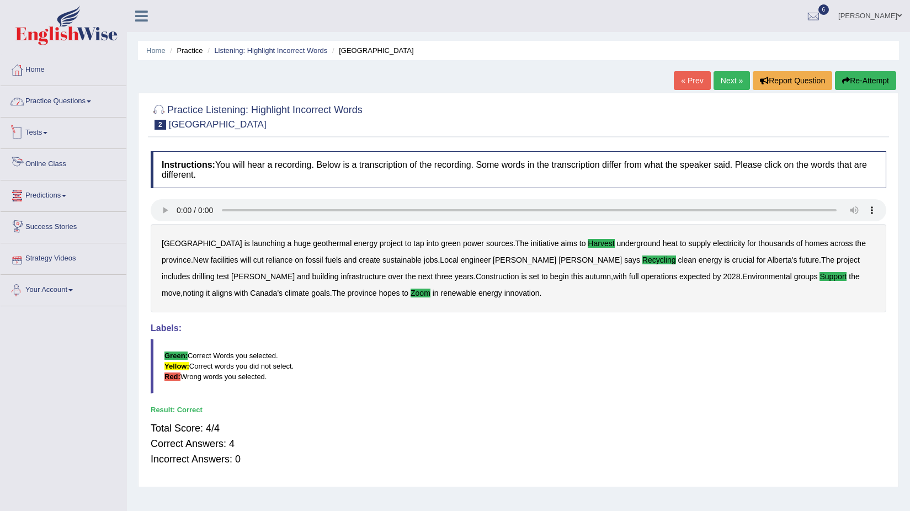
click at [65, 101] on link "Practice Questions" at bounding box center [64, 100] width 126 height 28
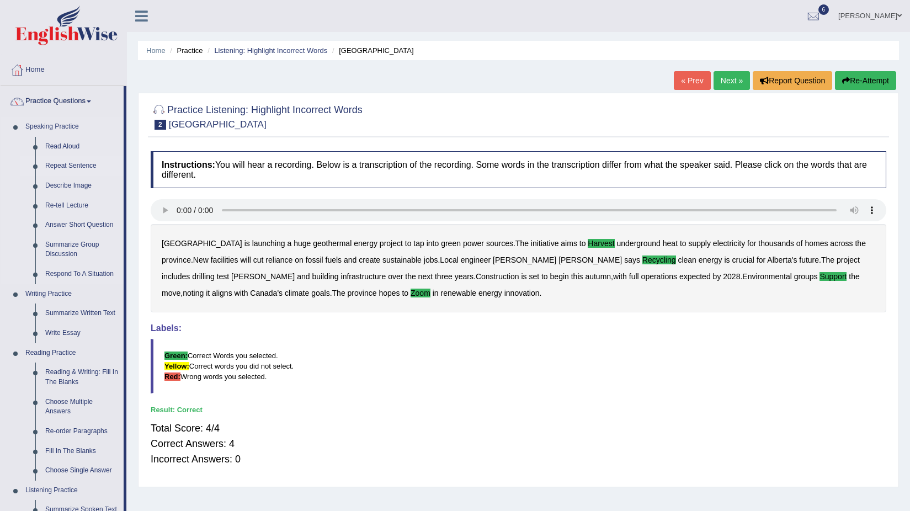
click at [87, 161] on link "Repeat Sentence" at bounding box center [81, 166] width 83 height 20
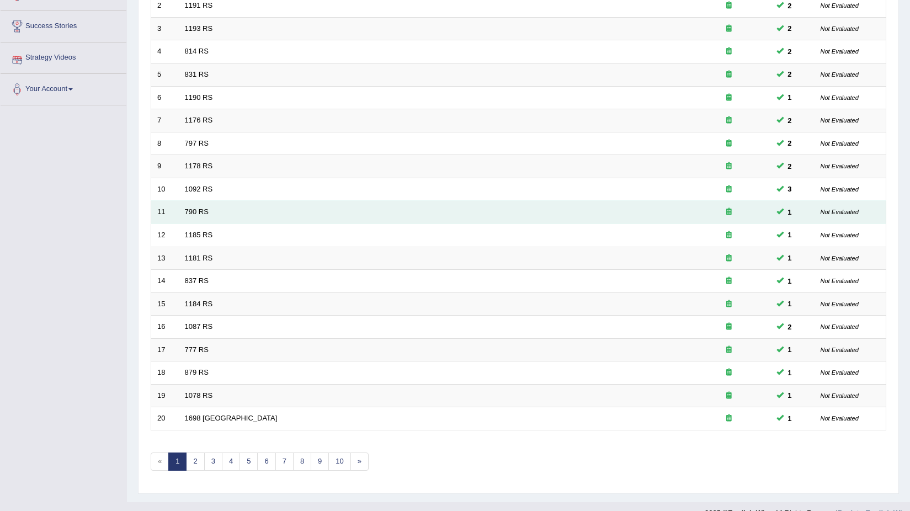
scroll to position [220, 0]
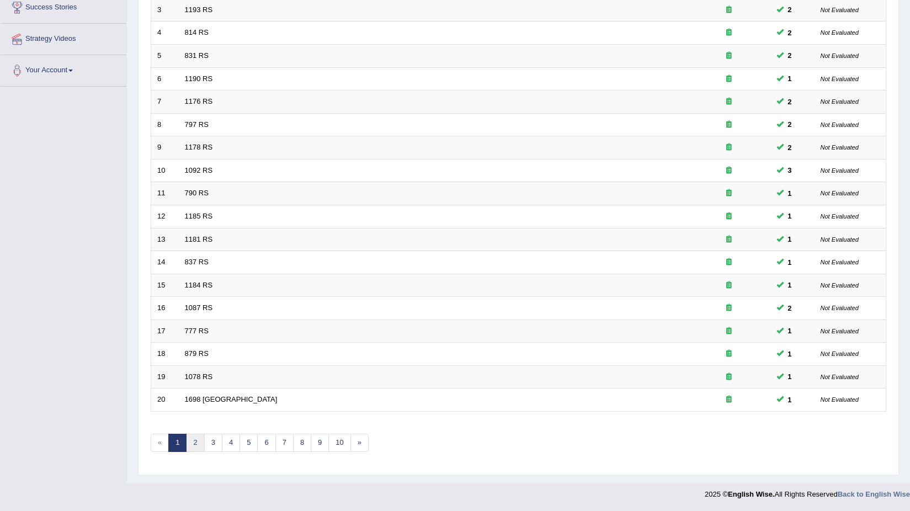
click at [193, 443] on link "2" at bounding box center [195, 443] width 18 height 18
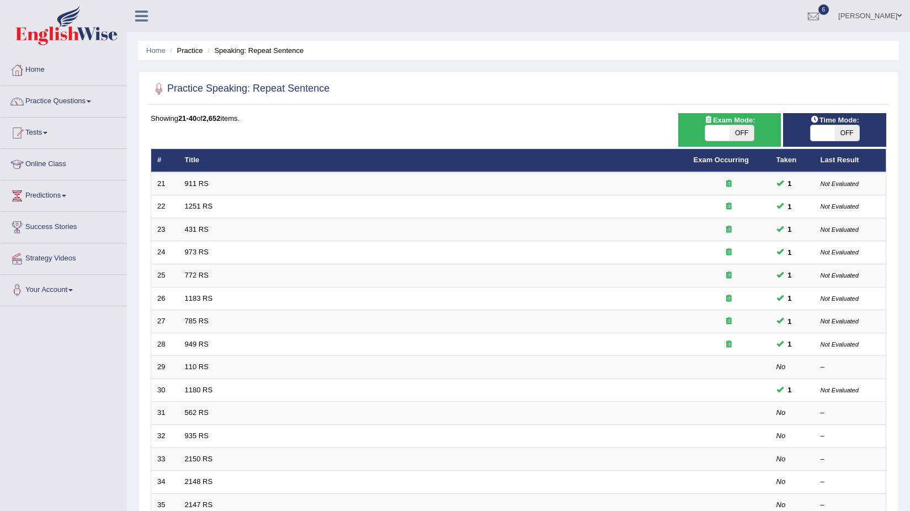
click at [843, 132] on span "OFF" at bounding box center [847, 132] width 24 height 15
checkbox input "true"
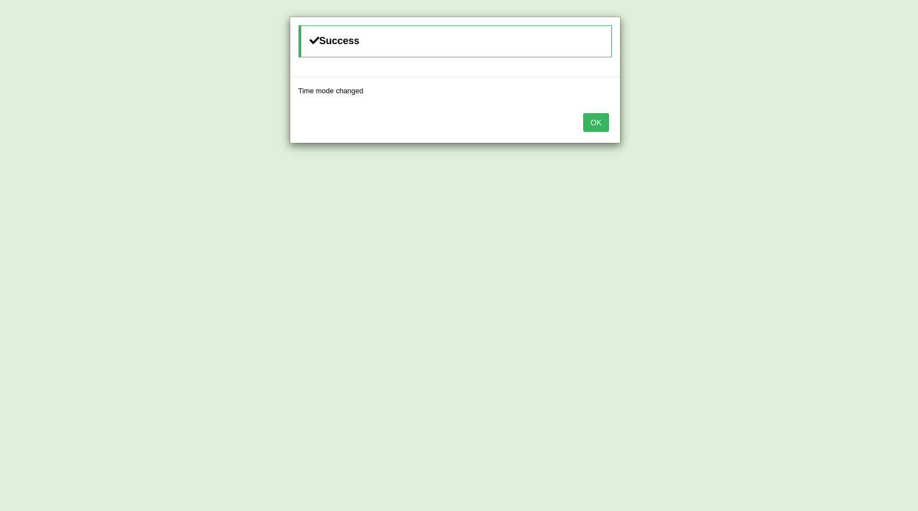
click at [600, 128] on button "OK" at bounding box center [595, 122] width 25 height 19
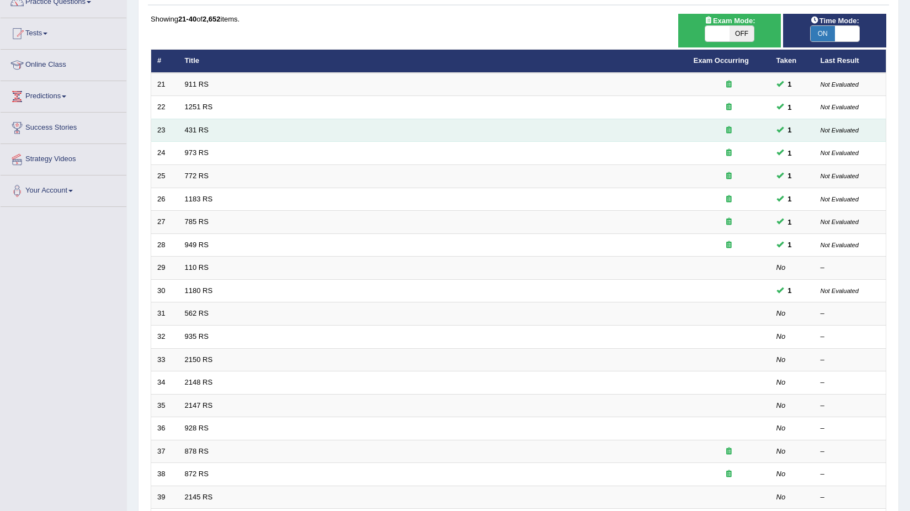
scroll to position [110, 0]
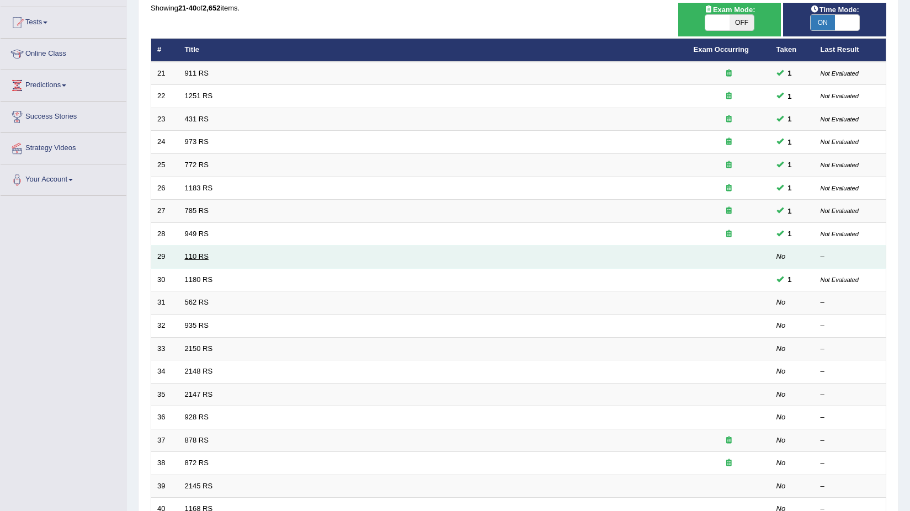
click at [196, 253] on link "110 RS" at bounding box center [197, 256] width 24 height 8
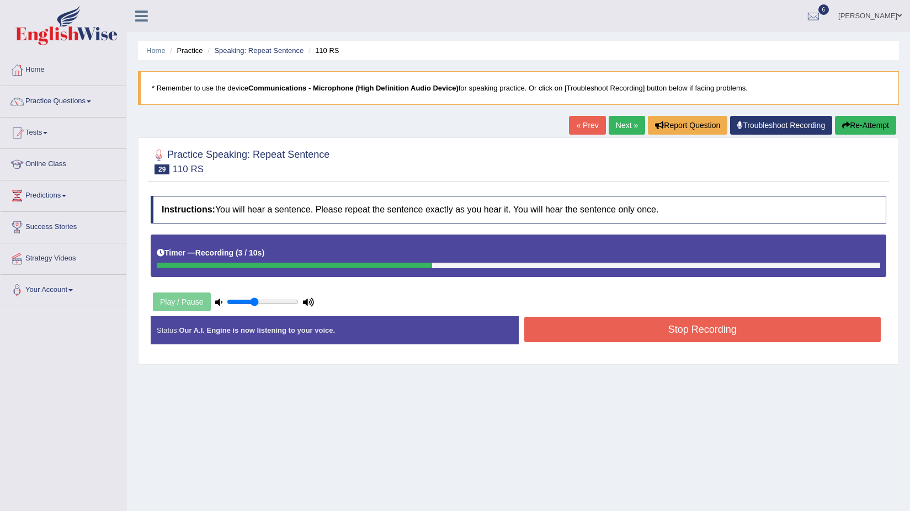
click at [619, 340] on button "Stop Recording" at bounding box center [702, 329] width 357 height 25
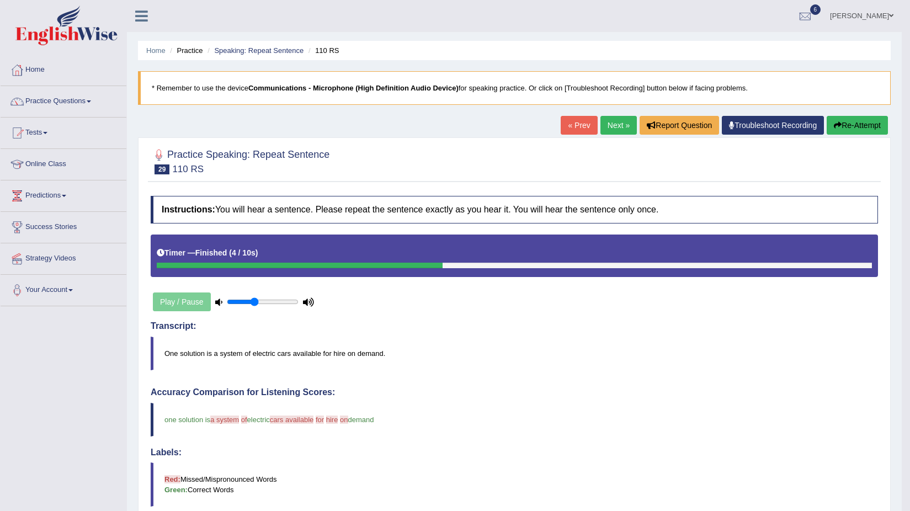
click at [600, 130] on link "Next »" at bounding box center [618, 125] width 36 height 19
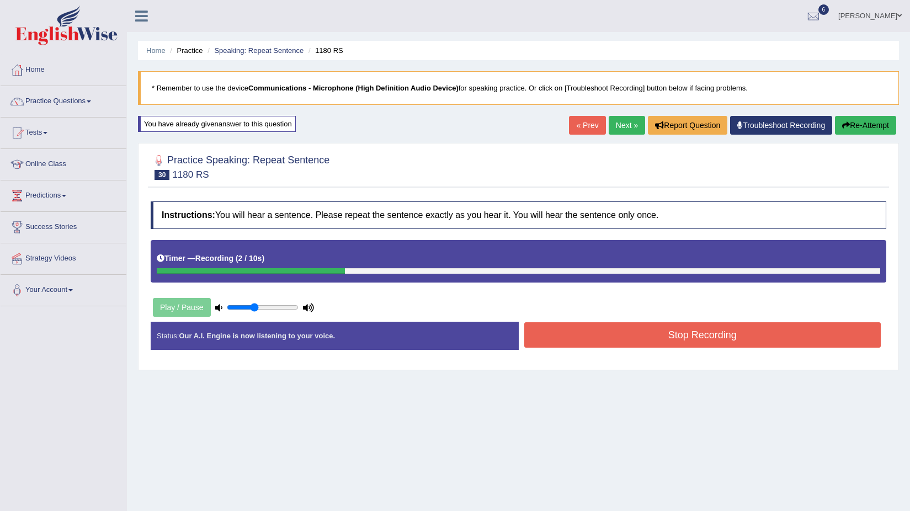
click at [637, 344] on button "Stop Recording" at bounding box center [702, 334] width 357 height 25
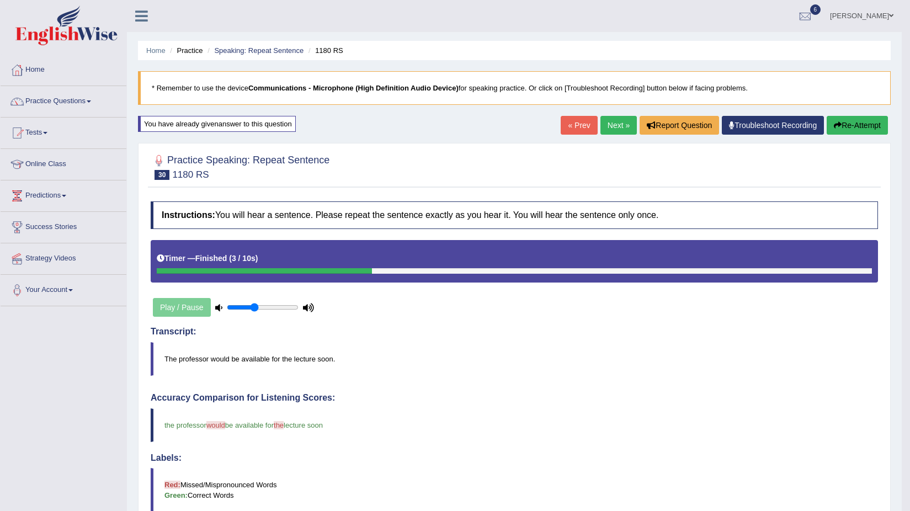
click at [615, 132] on link "Next »" at bounding box center [618, 125] width 36 height 19
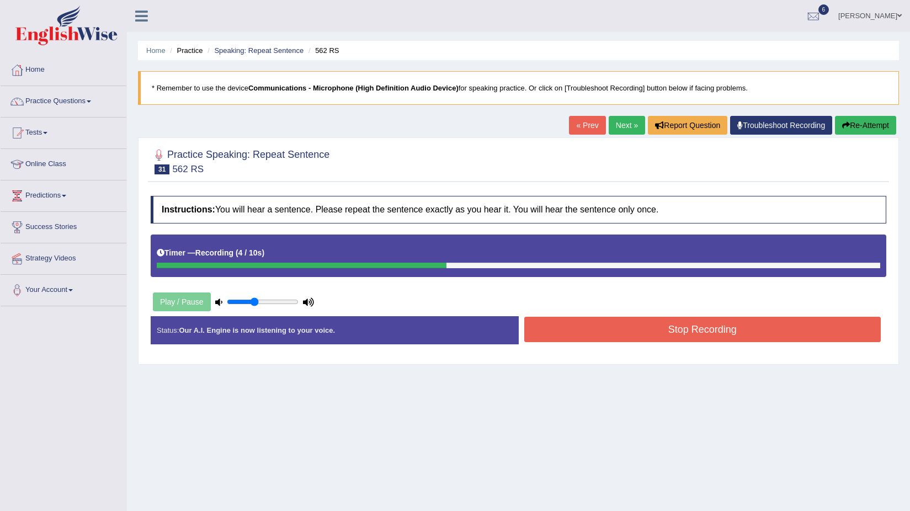
click at [661, 335] on button "Stop Recording" at bounding box center [702, 329] width 357 height 25
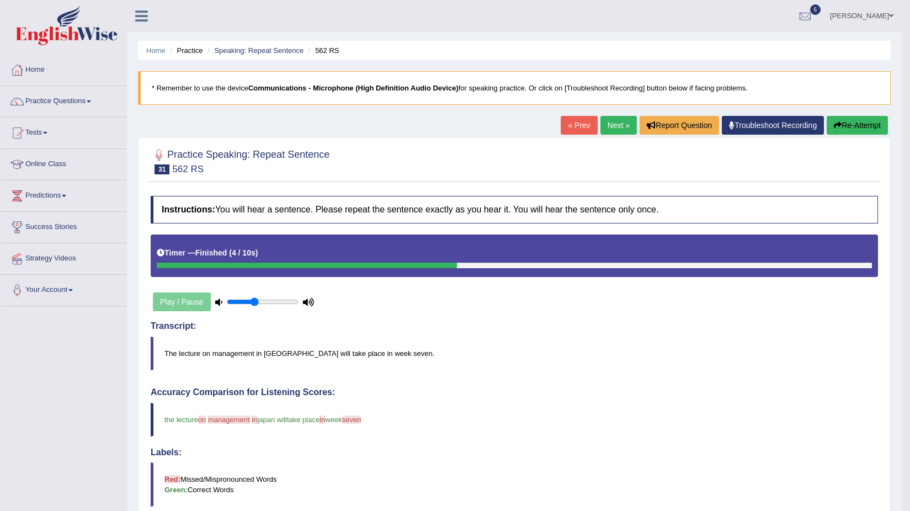
click at [612, 121] on link "Next »" at bounding box center [618, 125] width 36 height 19
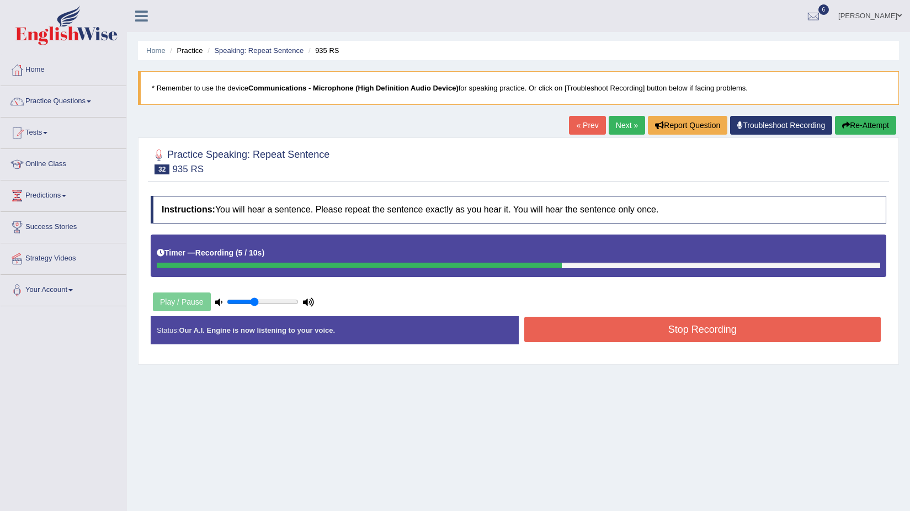
click at [666, 332] on button "Stop Recording" at bounding box center [702, 329] width 357 height 25
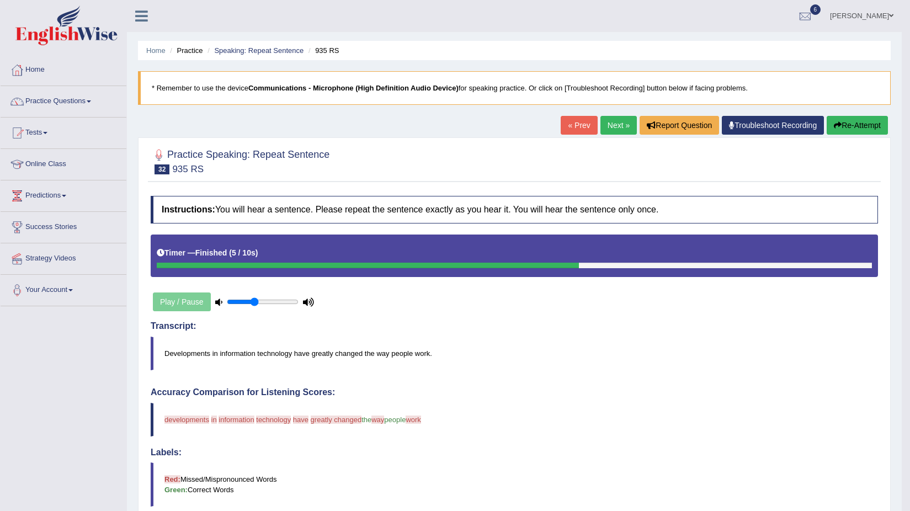
click at [600, 130] on link "Next »" at bounding box center [618, 125] width 36 height 19
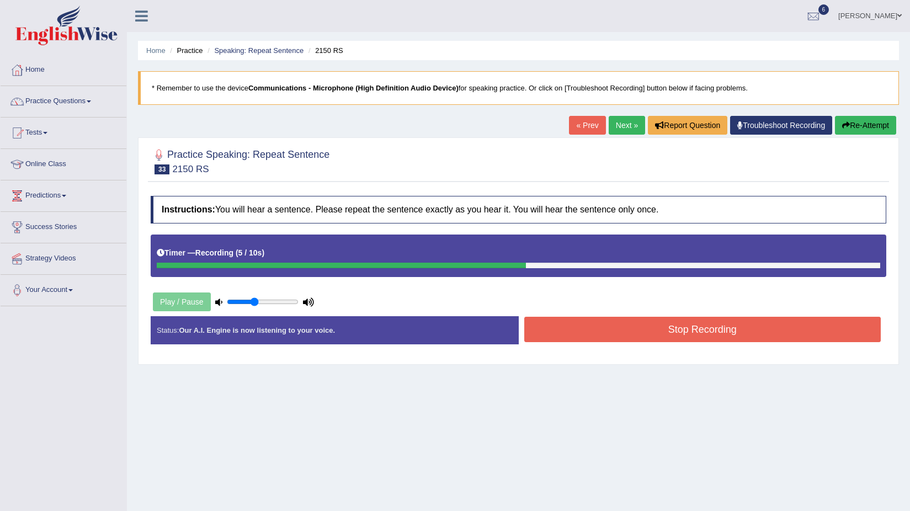
click at [638, 339] on button "Stop Recording" at bounding box center [702, 329] width 357 height 25
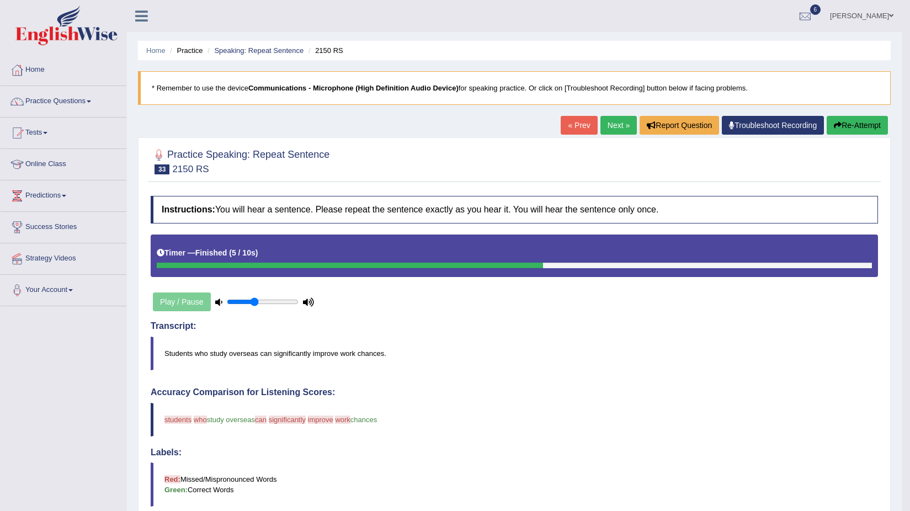
drag, startPoint x: 650, startPoint y: 264, endPoint x: 500, endPoint y: 264, distance: 150.0
click at [500, 264] on div at bounding box center [514, 266] width 715 height 6
drag, startPoint x: 543, startPoint y: 265, endPoint x: 534, endPoint y: 426, distance: 161.9
click at [528, 431] on div "Instructions: You will hear a sentence. Please repeat the sentence exactly as y…" at bounding box center [514, 469] width 733 height 559
drag, startPoint x: 561, startPoint y: 389, endPoint x: 486, endPoint y: 397, distance: 75.4
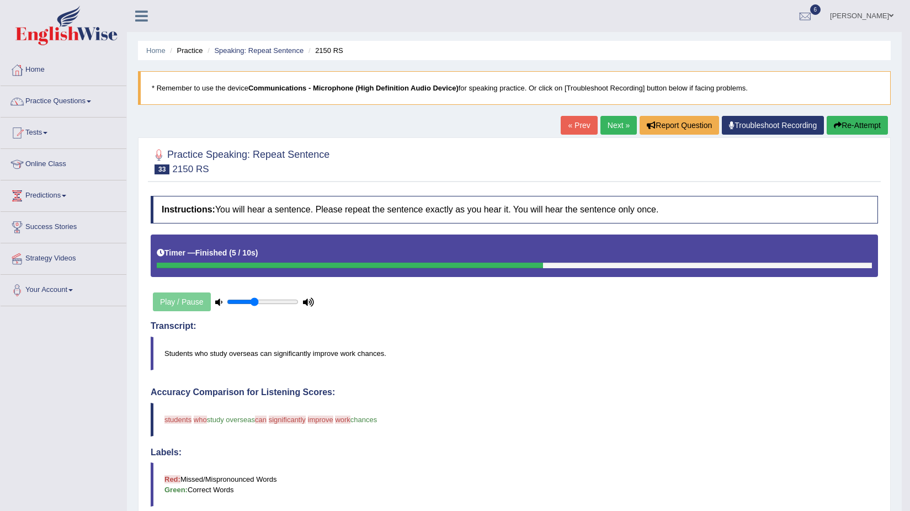
click at [486, 397] on h4 "Accuracy Comparison for Listening Scores:" at bounding box center [514, 392] width 727 height 10
drag, startPoint x: 546, startPoint y: 313, endPoint x: 414, endPoint y: 345, distance: 135.7
click at [412, 345] on div "Instructions: You will hear a sentence. Please repeat the sentence exactly as y…" at bounding box center [514, 469] width 733 height 559
click at [600, 120] on link "Next »" at bounding box center [618, 125] width 36 height 19
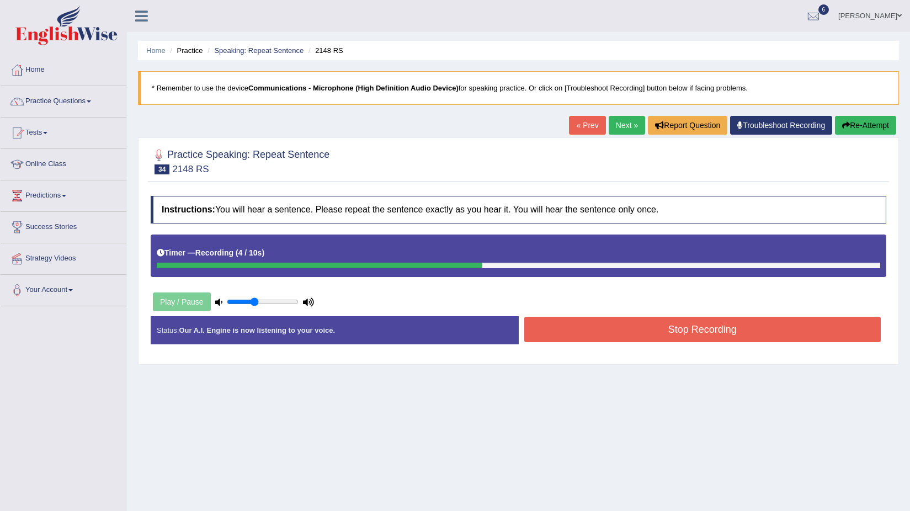
click at [641, 342] on button "Stop Recording" at bounding box center [702, 329] width 357 height 25
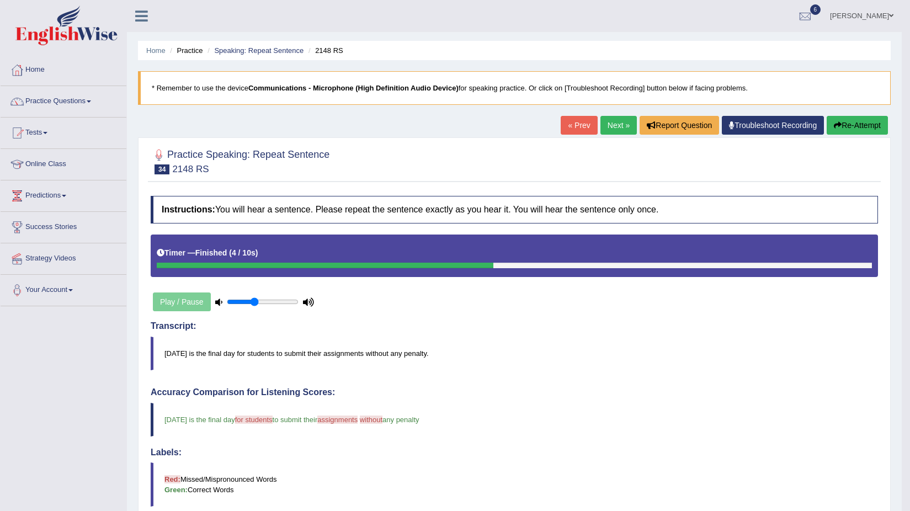
click at [612, 119] on link "Next »" at bounding box center [618, 125] width 36 height 19
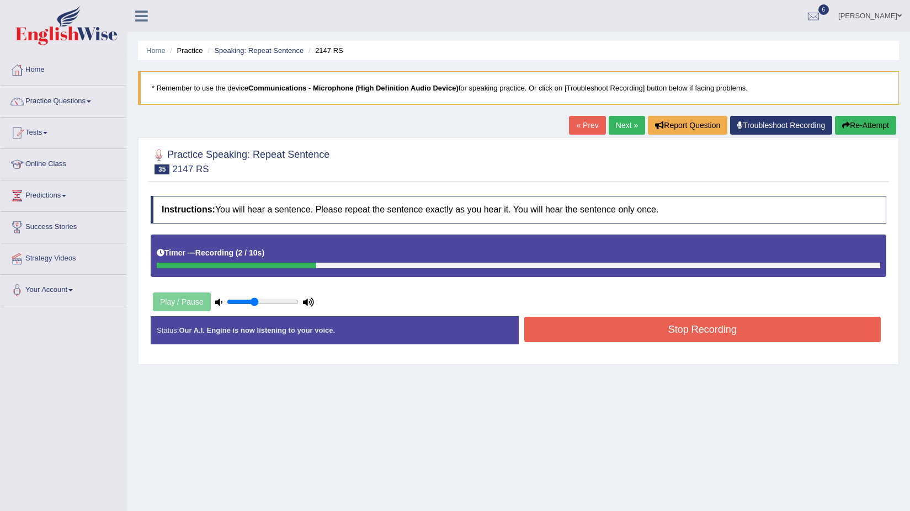
click at [632, 337] on button "Stop Recording" at bounding box center [702, 329] width 357 height 25
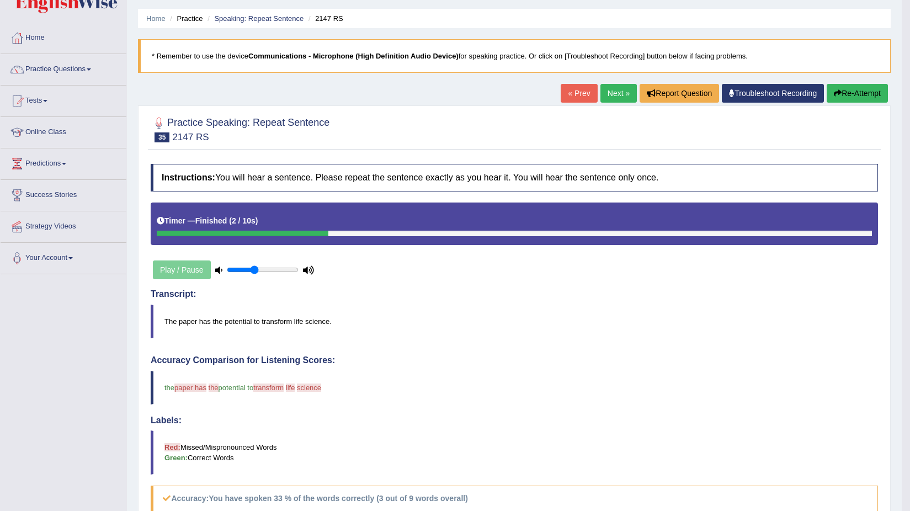
scroll to position [5, 0]
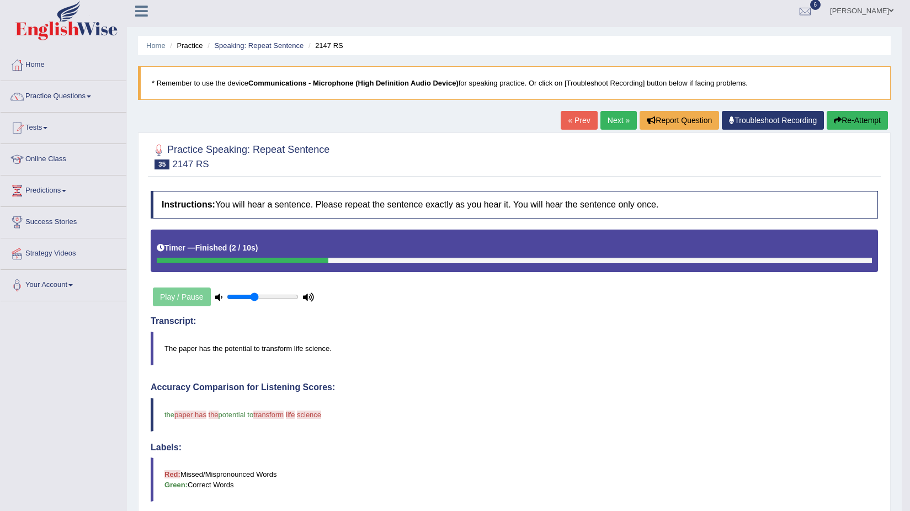
click at [621, 114] on link "Next »" at bounding box center [618, 120] width 36 height 19
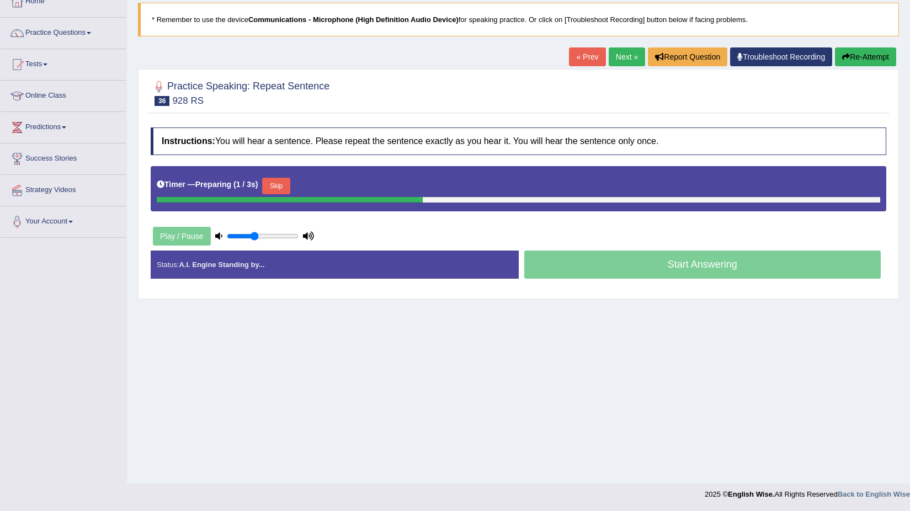
scroll to position [68, 0]
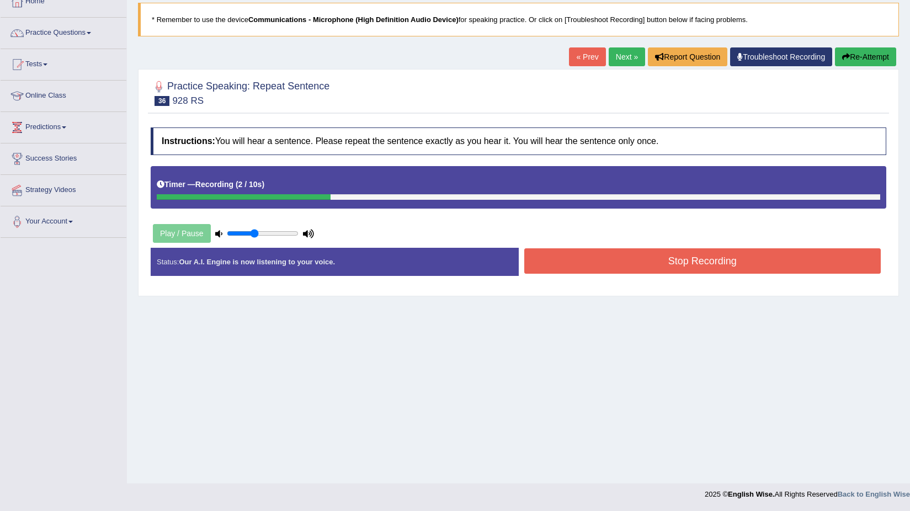
click at [637, 266] on button "Stop Recording" at bounding box center [702, 260] width 357 height 25
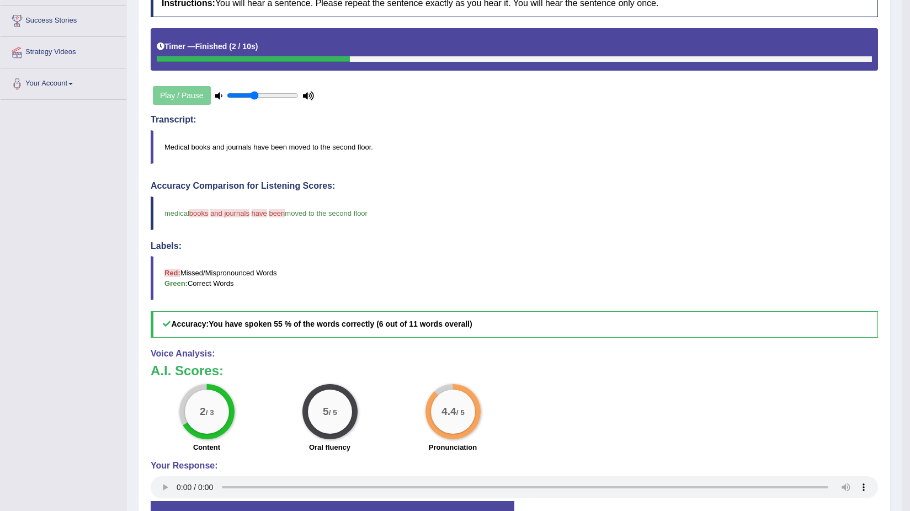
scroll to position [179, 0]
